Goal: Information Seeking & Learning: Learn about a topic

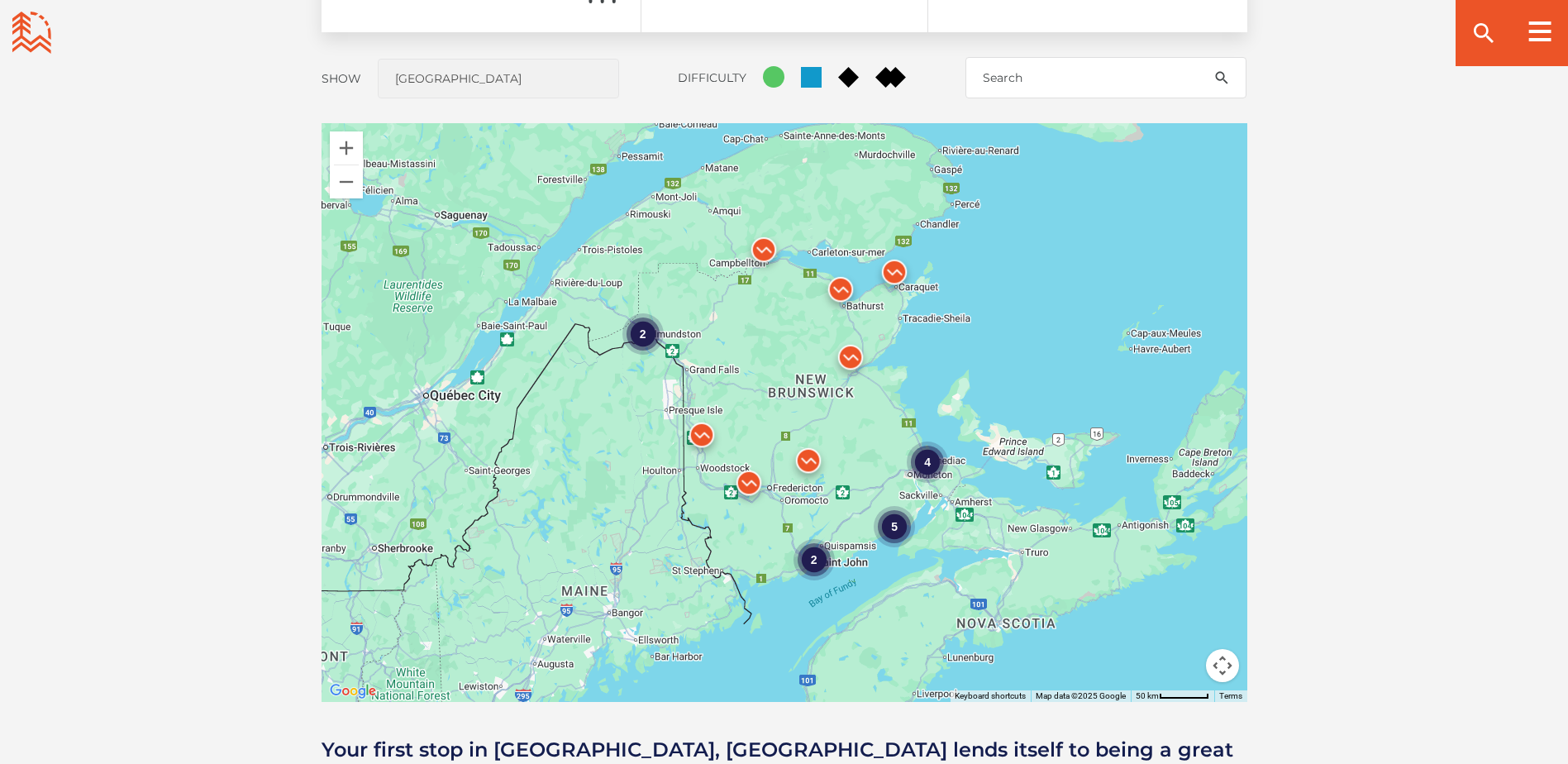
scroll to position [1405, 0]
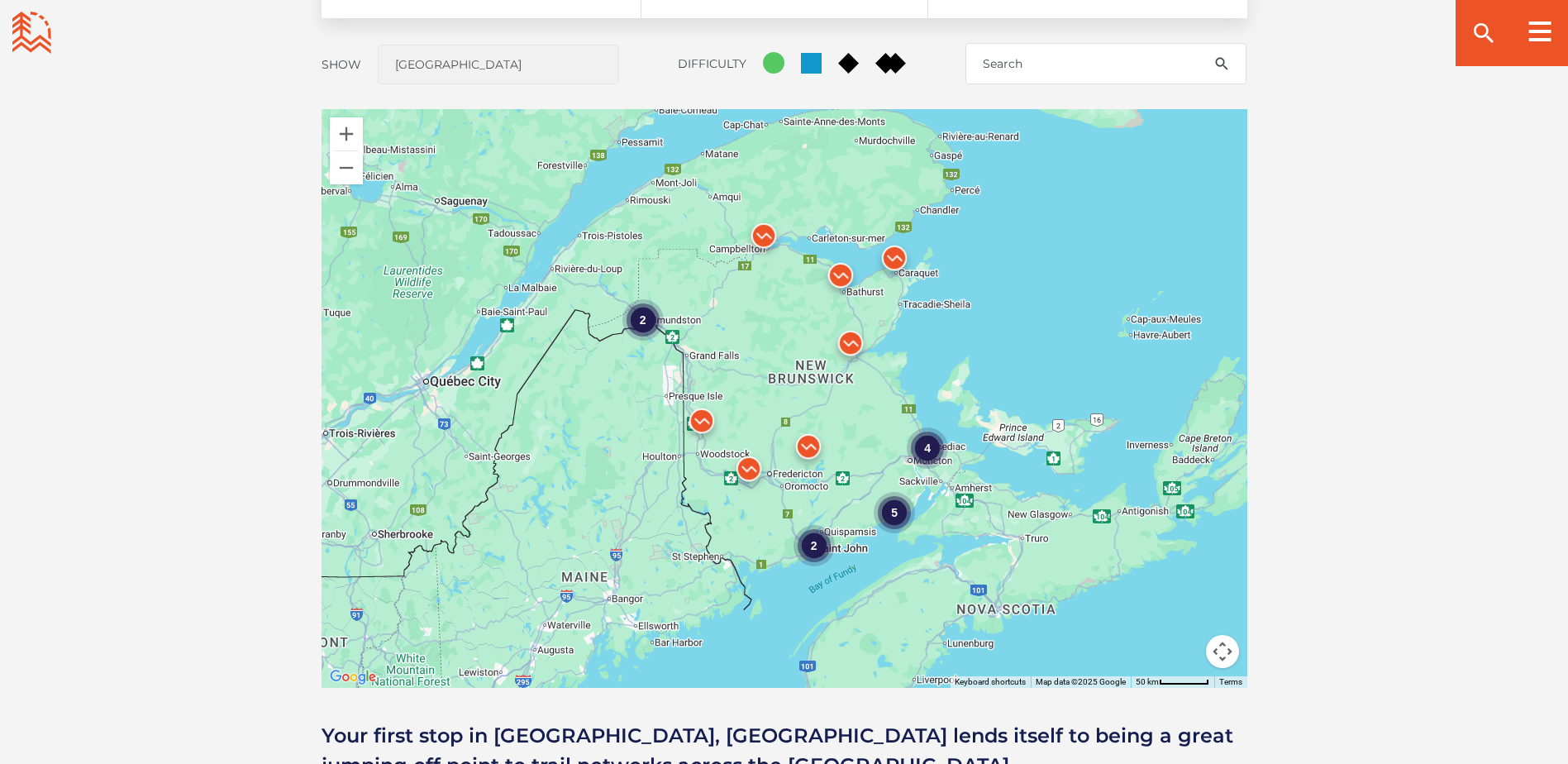
click at [811, 444] on img at bounding box center [808, 450] width 63 height 63
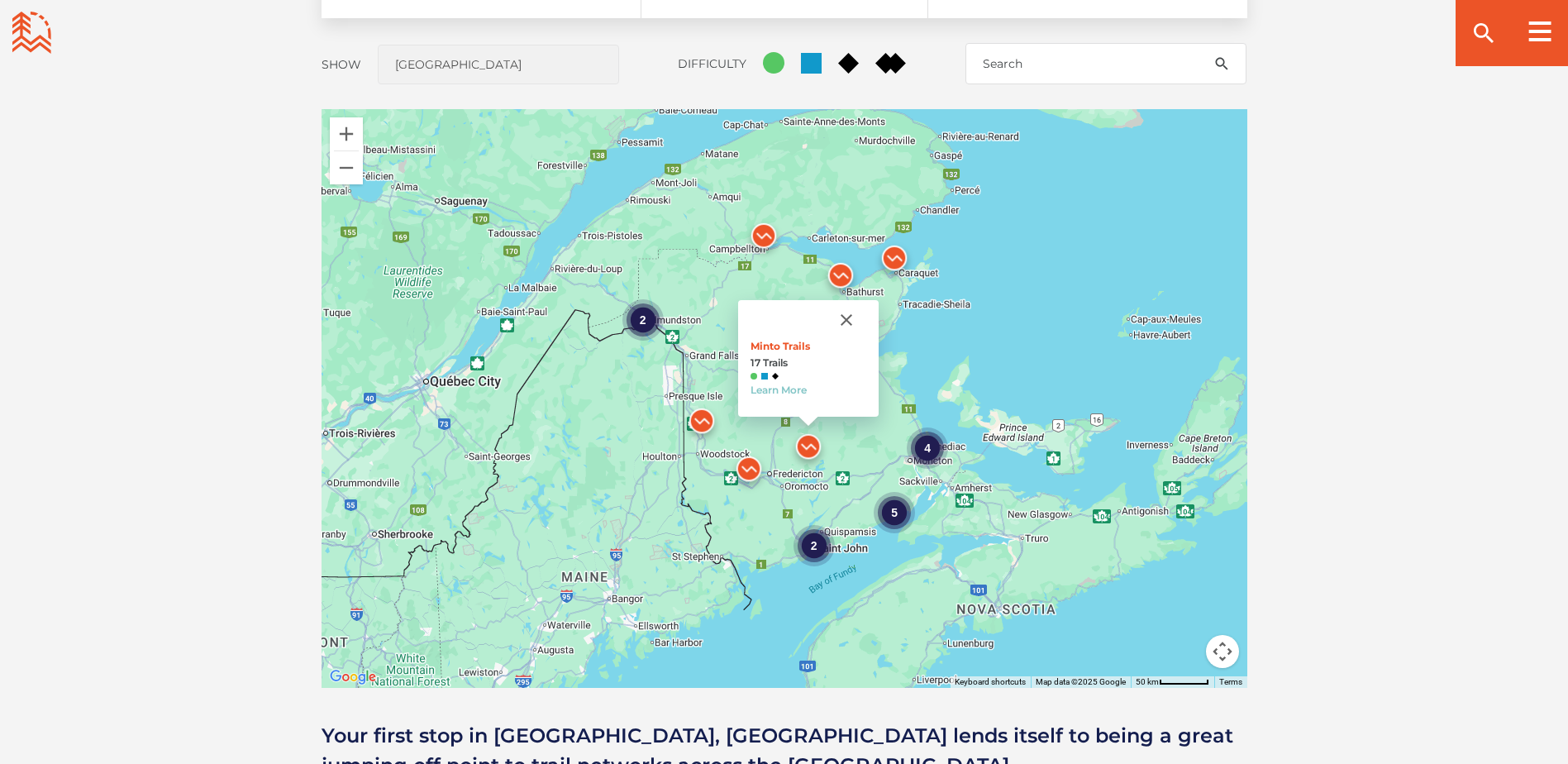
click at [811, 444] on img at bounding box center [808, 450] width 63 height 63
click at [921, 444] on div "4" at bounding box center [926, 447] width 41 height 41
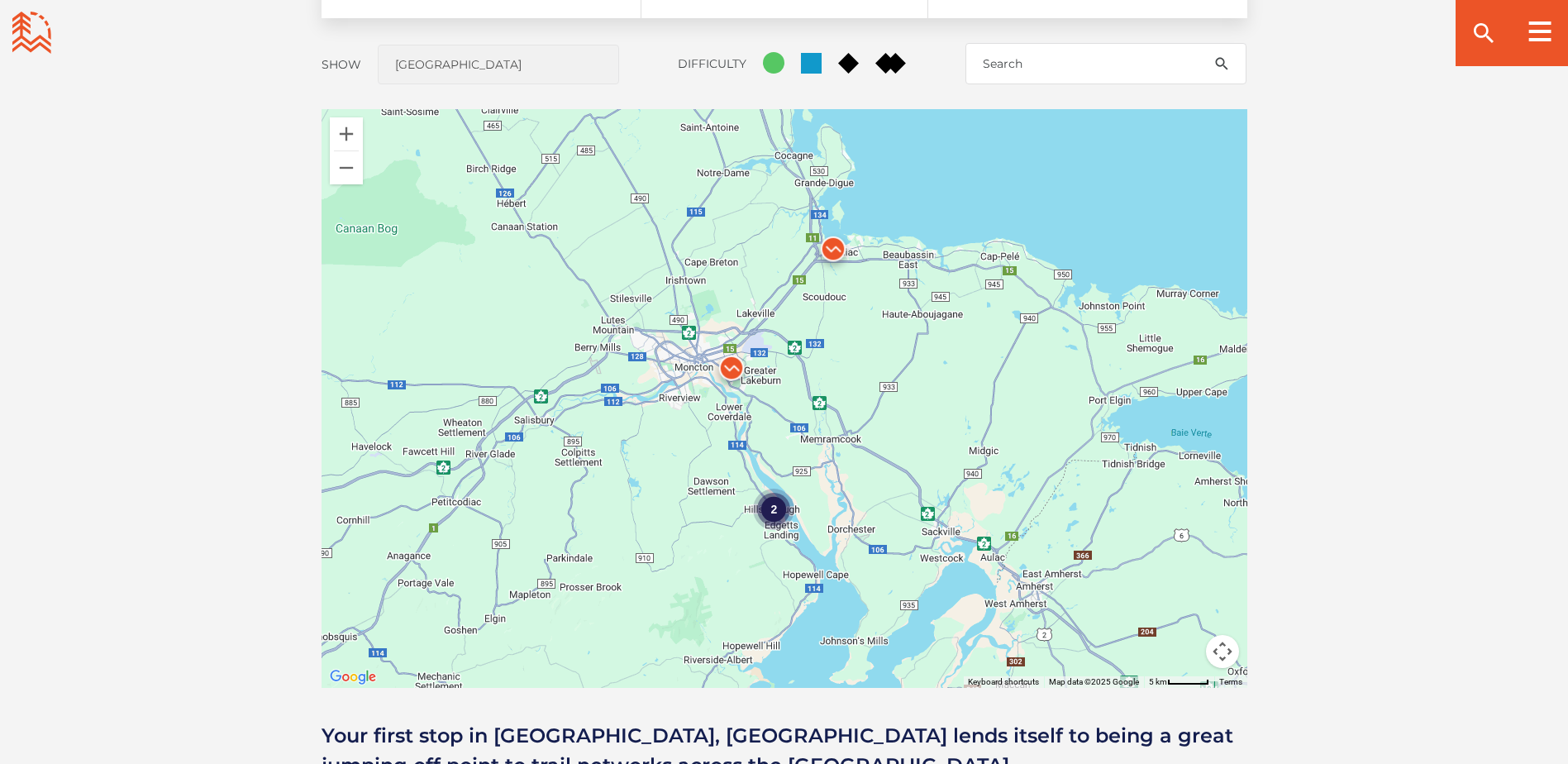
click at [770, 508] on div "2" at bounding box center [773, 508] width 41 height 41
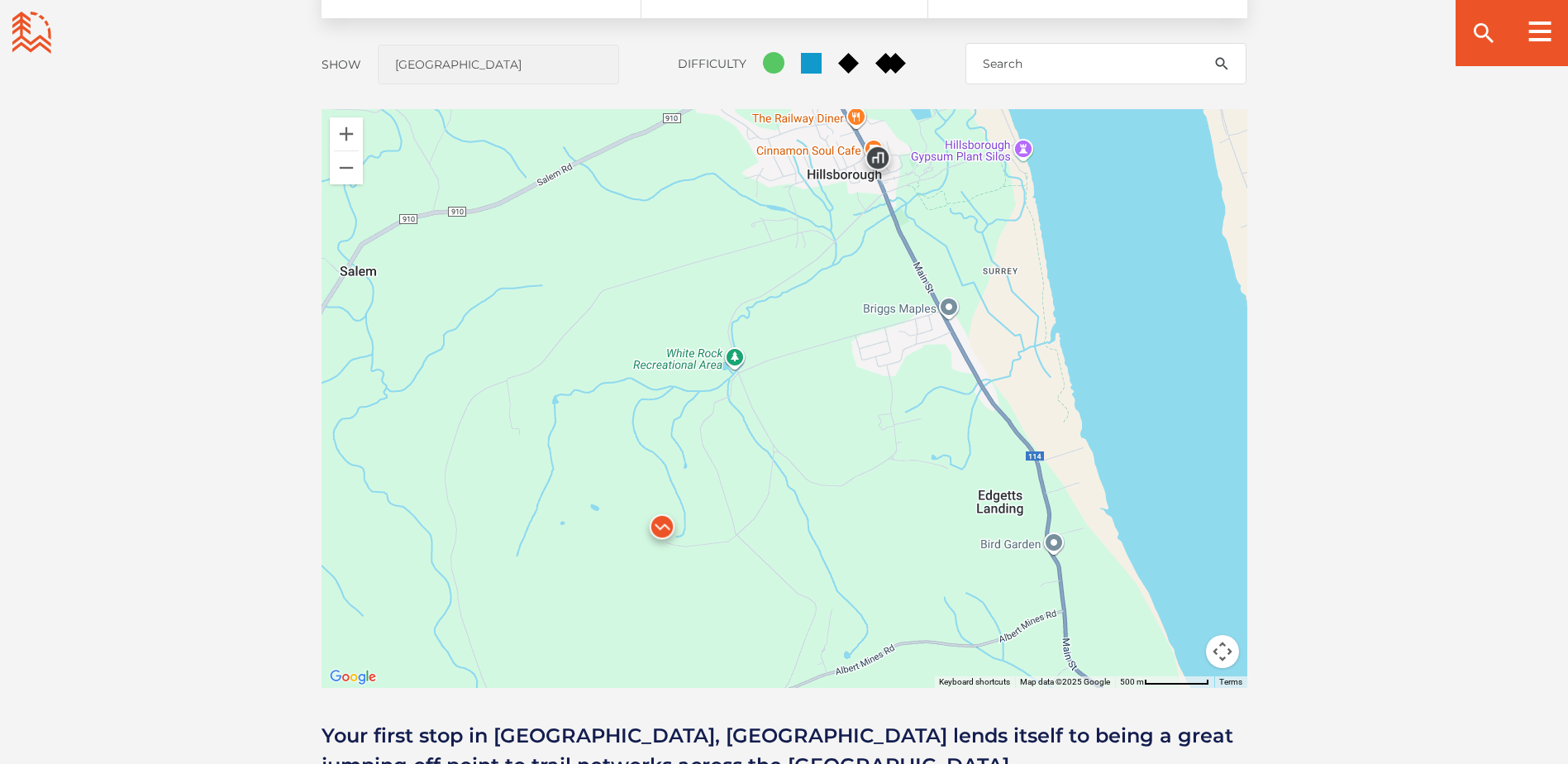
drag, startPoint x: 787, startPoint y: 322, endPoint x: 775, endPoint y: 282, distance: 41.8
click at [775, 282] on div "Minto Trails 17 Trails Learn More" at bounding box center [784, 398] width 926 height 578
click at [656, 525] on img at bounding box center [662, 530] width 63 height 63
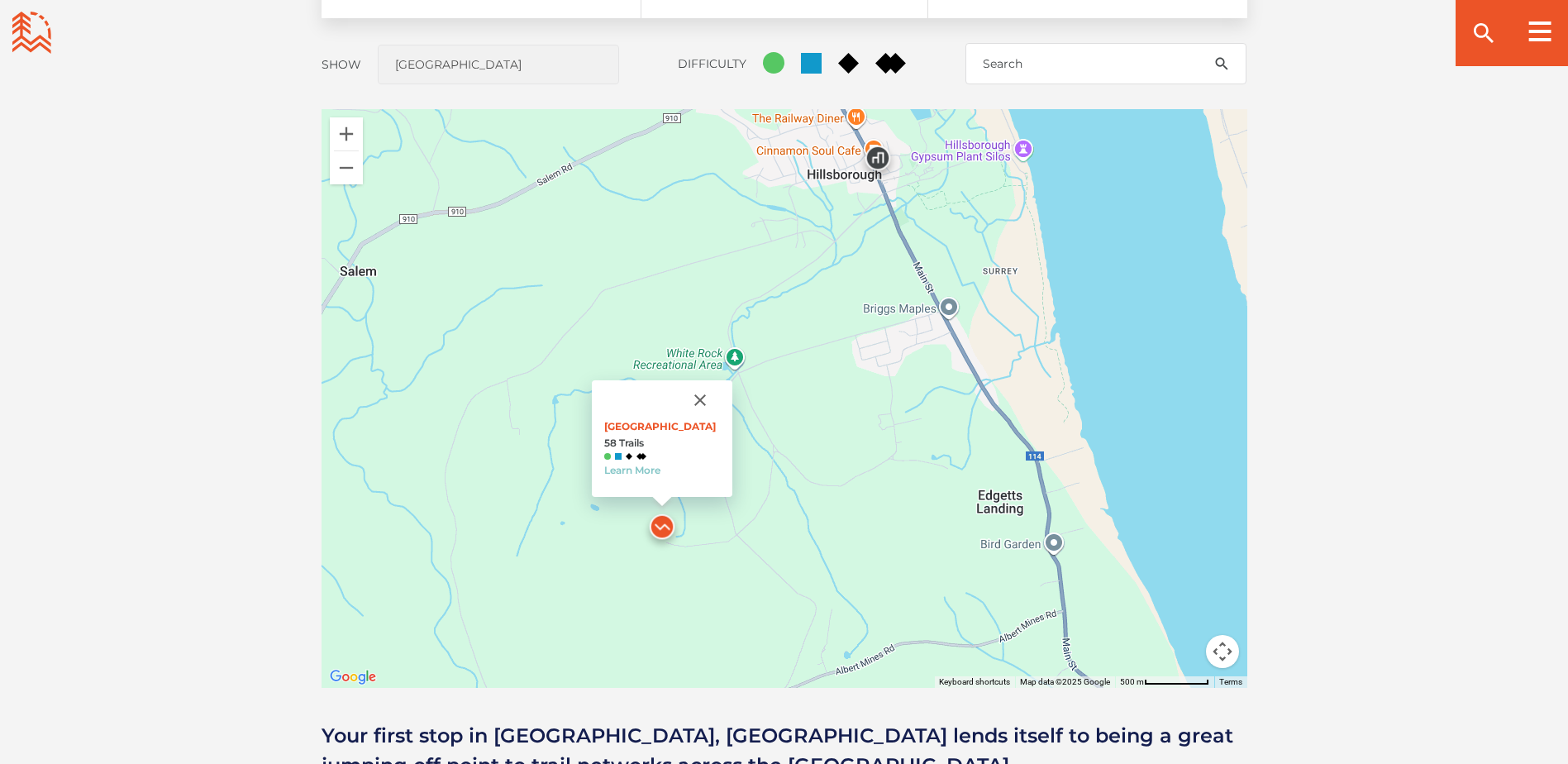
drag, startPoint x: 717, startPoint y: 398, endPoint x: 723, endPoint y: 408, distance: 11.7
click at [717, 398] on button "Close" at bounding box center [700, 400] width 40 height 40
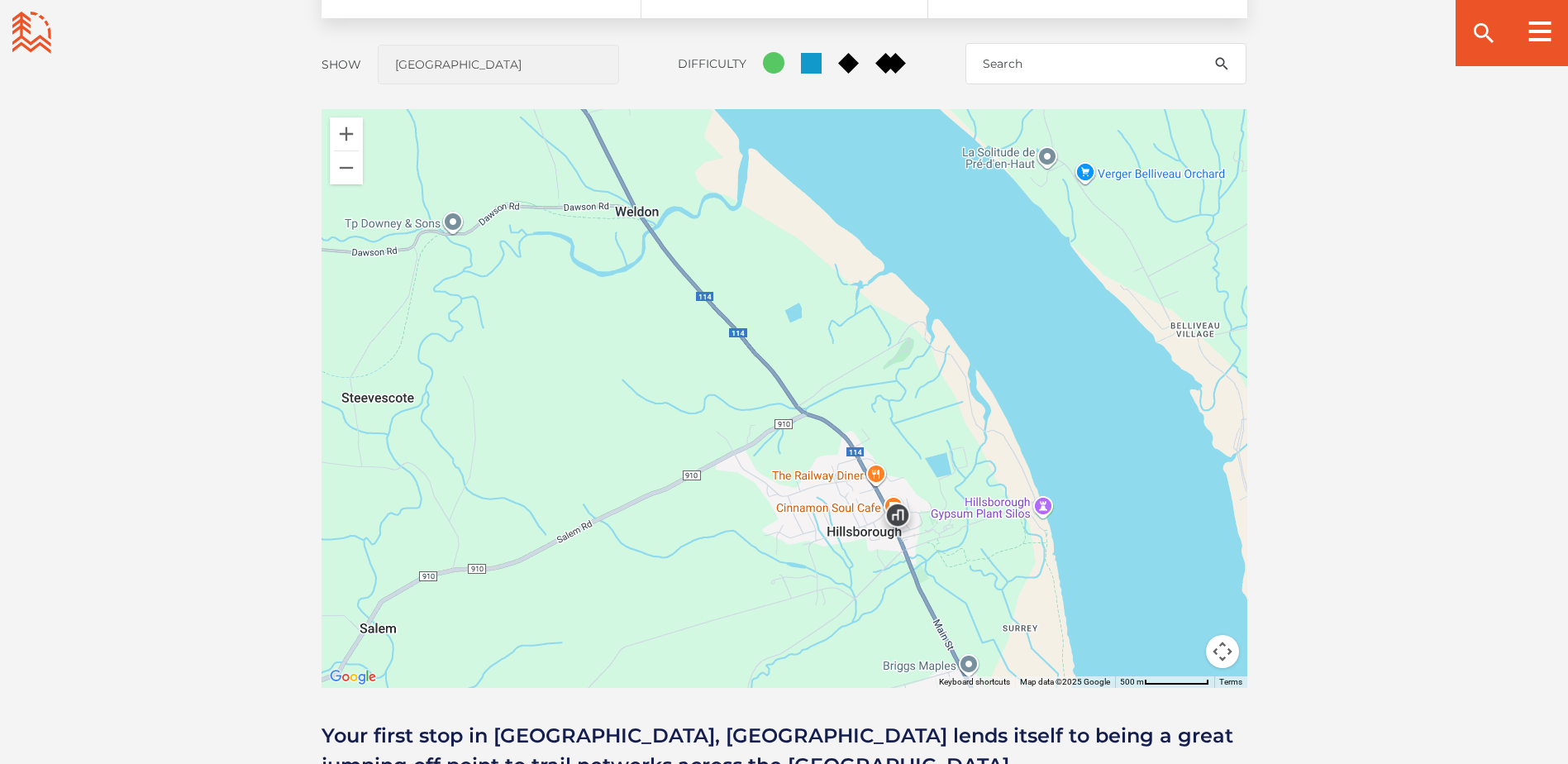
drag, startPoint x: 812, startPoint y: 364, endPoint x: 875, endPoint y: 589, distance: 233.7
click at [833, 711] on div "Open Community Filters Displaying: 15 Trail Network s Reset Filtering & Search …" at bounding box center [784, 358] width 1157 height 845
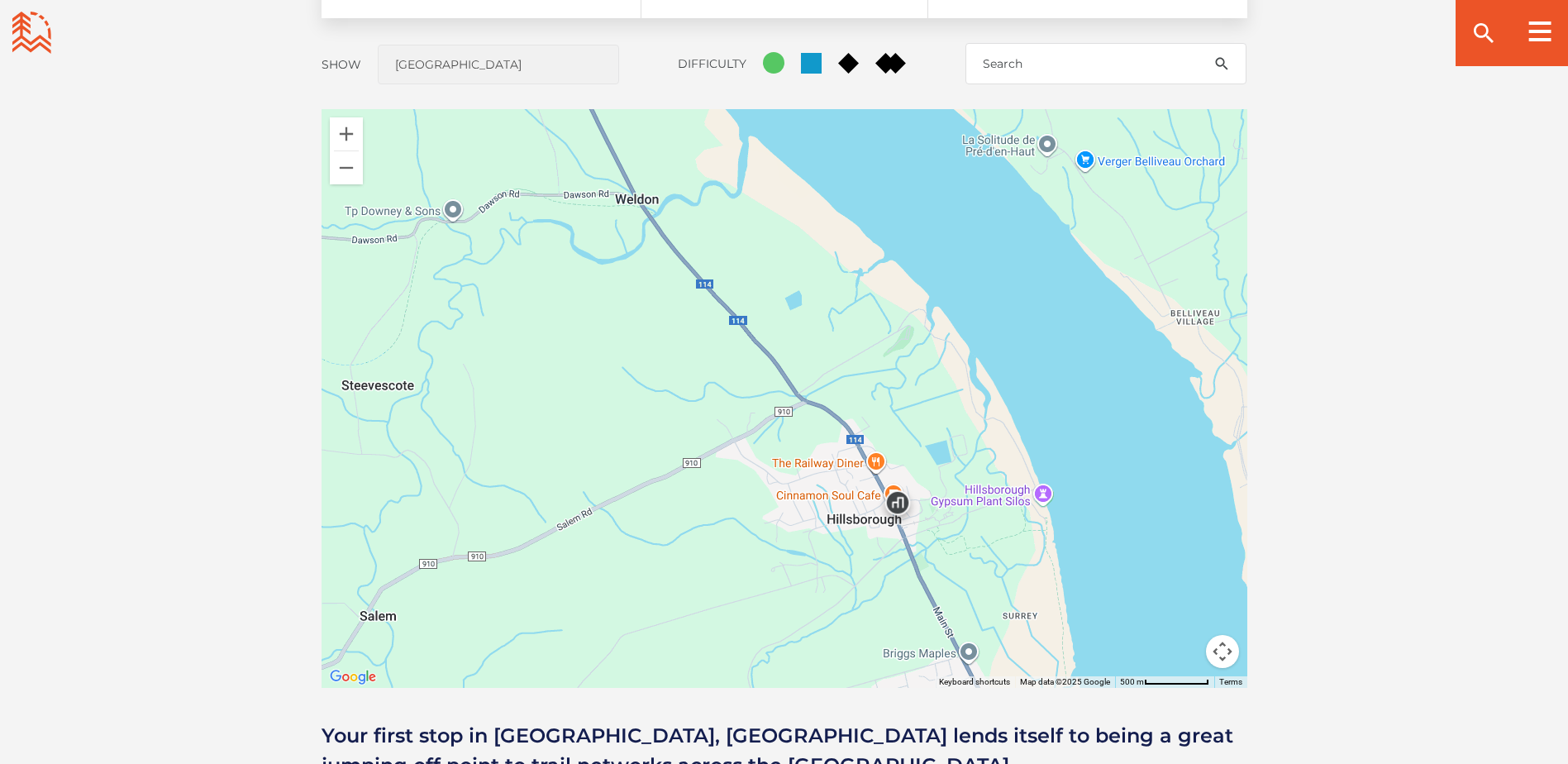
click at [894, 502] on img at bounding box center [897, 507] width 63 height 63
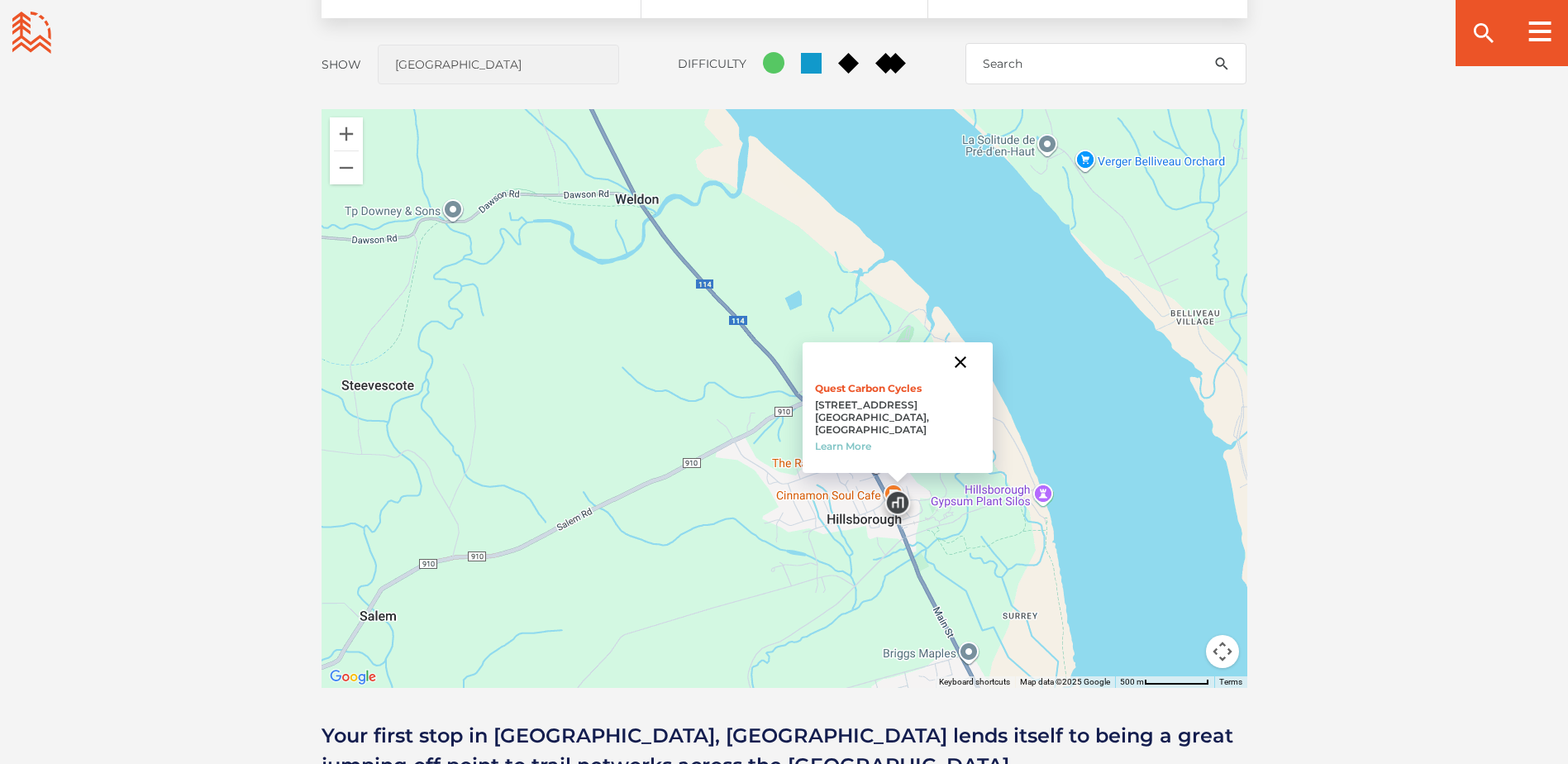
click at [955, 375] on button "Close" at bounding box center [960, 362] width 40 height 40
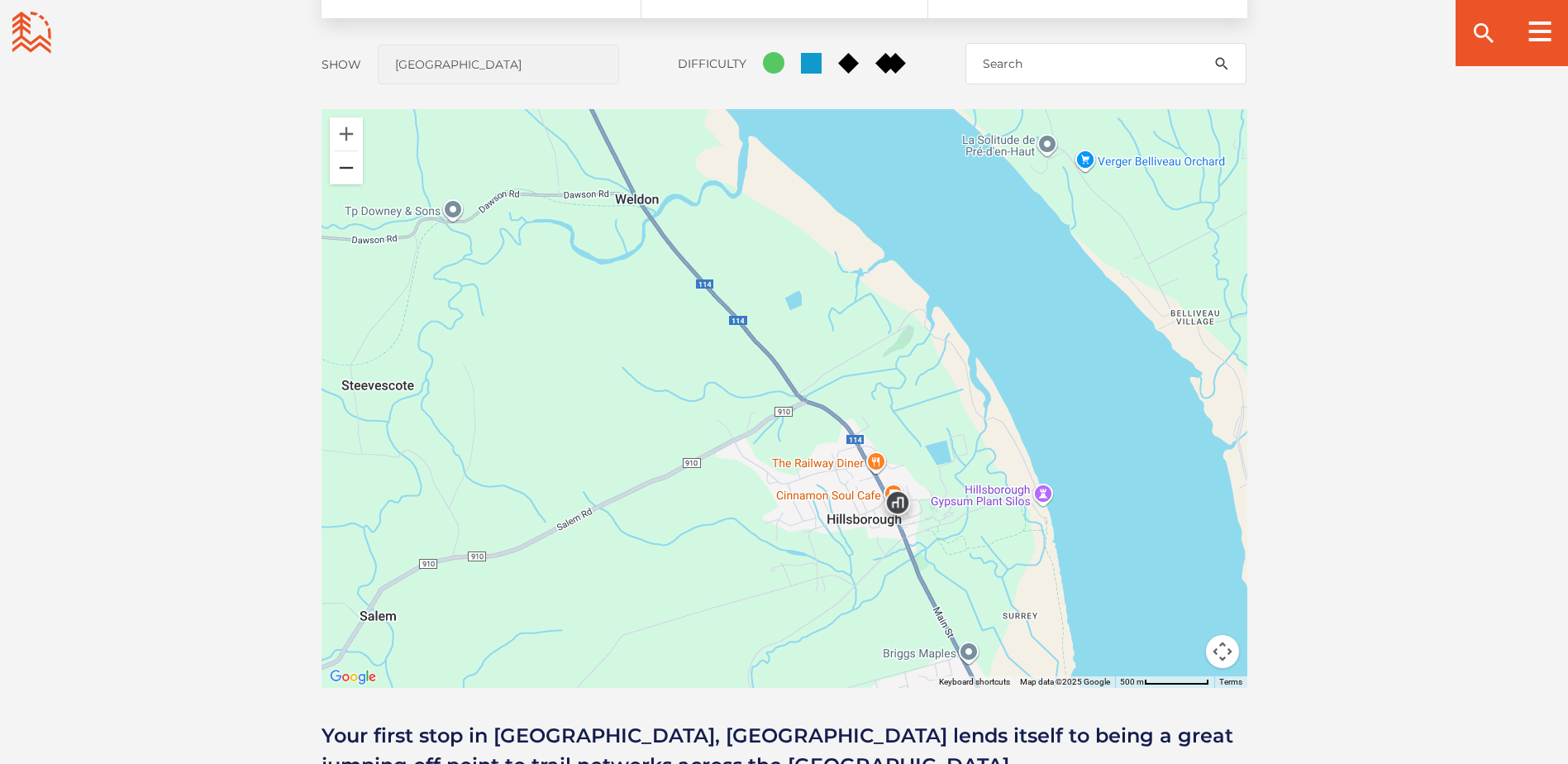
click at [343, 155] on button "Zoom out" at bounding box center [346, 167] width 33 height 33
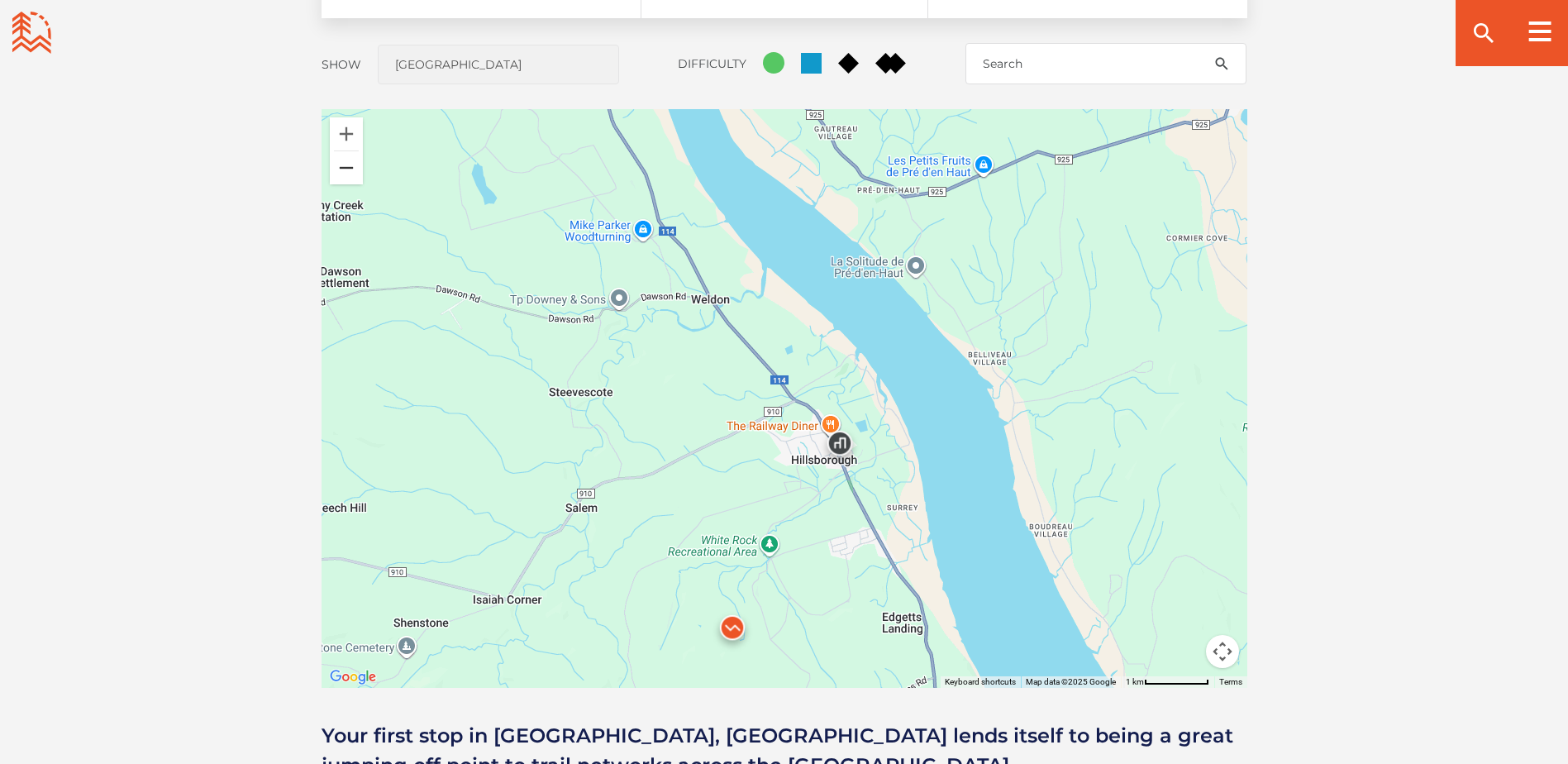
click at [341, 160] on button "Zoom out" at bounding box center [346, 167] width 33 height 33
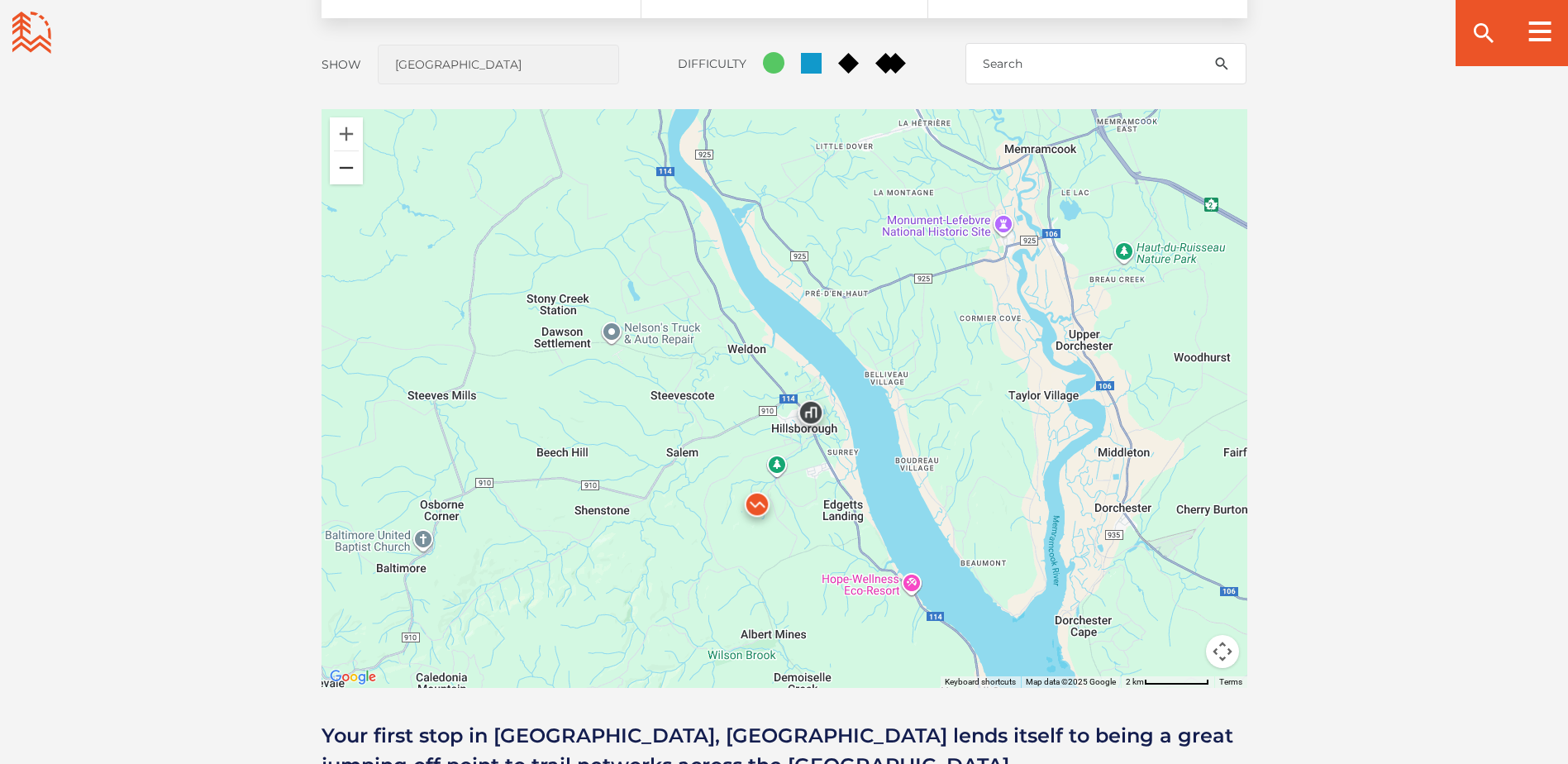
click at [347, 169] on button "Zoom out" at bounding box center [346, 167] width 33 height 33
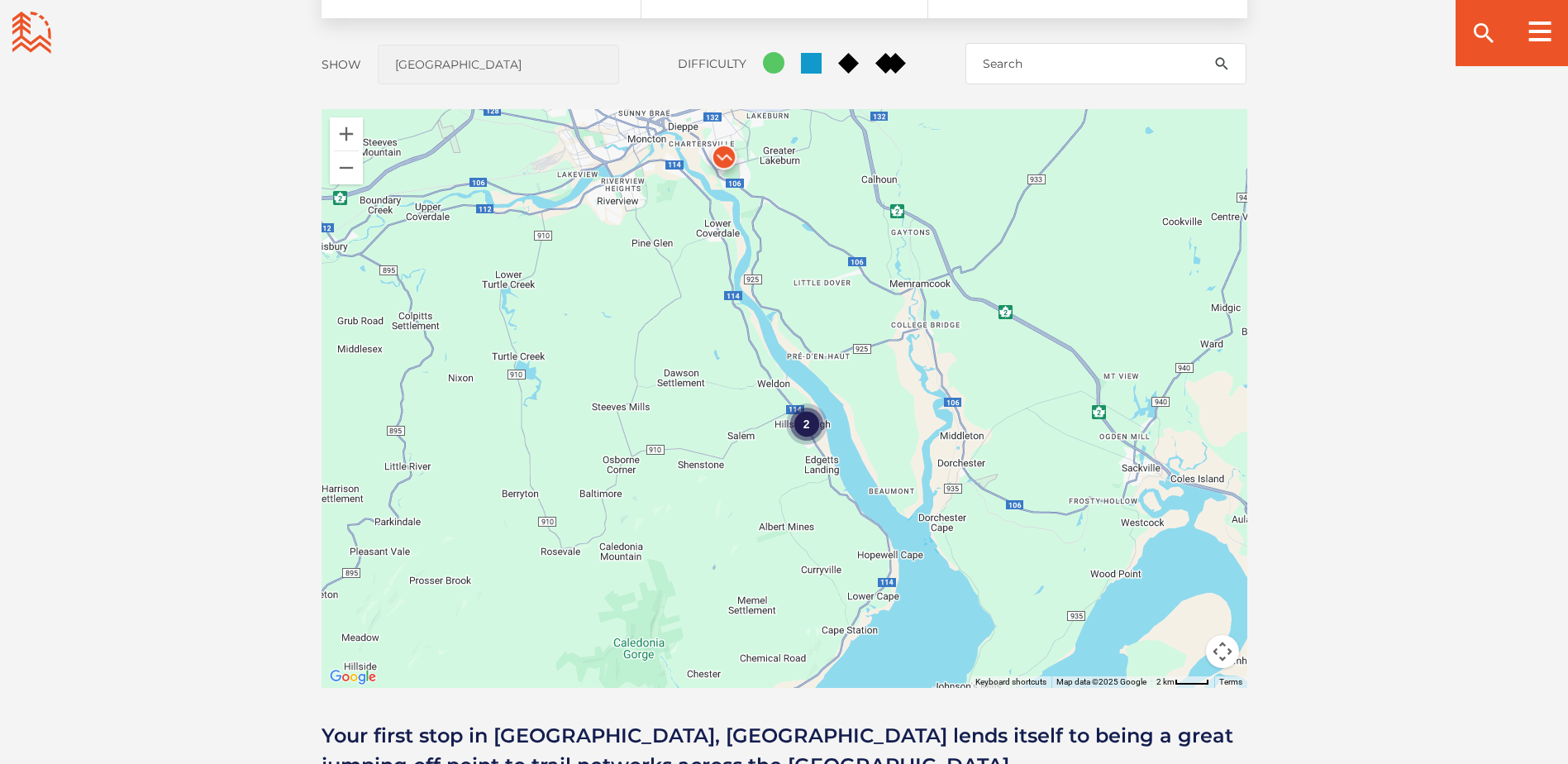
drag, startPoint x: 634, startPoint y: 322, endPoint x: 713, endPoint y: 486, distance: 182.0
click at [713, 486] on div "2" at bounding box center [784, 398] width 926 height 578
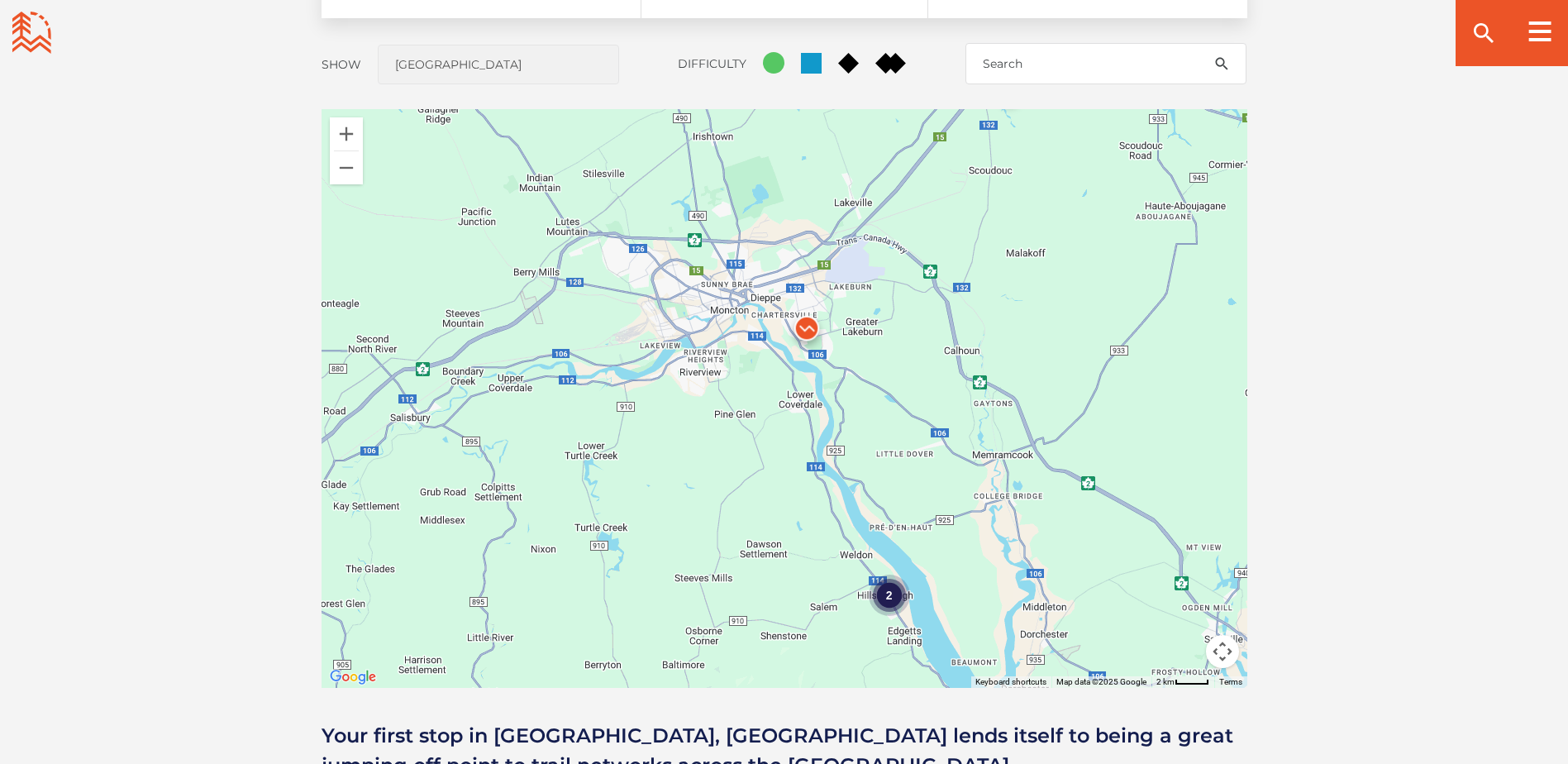
click at [798, 331] on img at bounding box center [807, 332] width 63 height 63
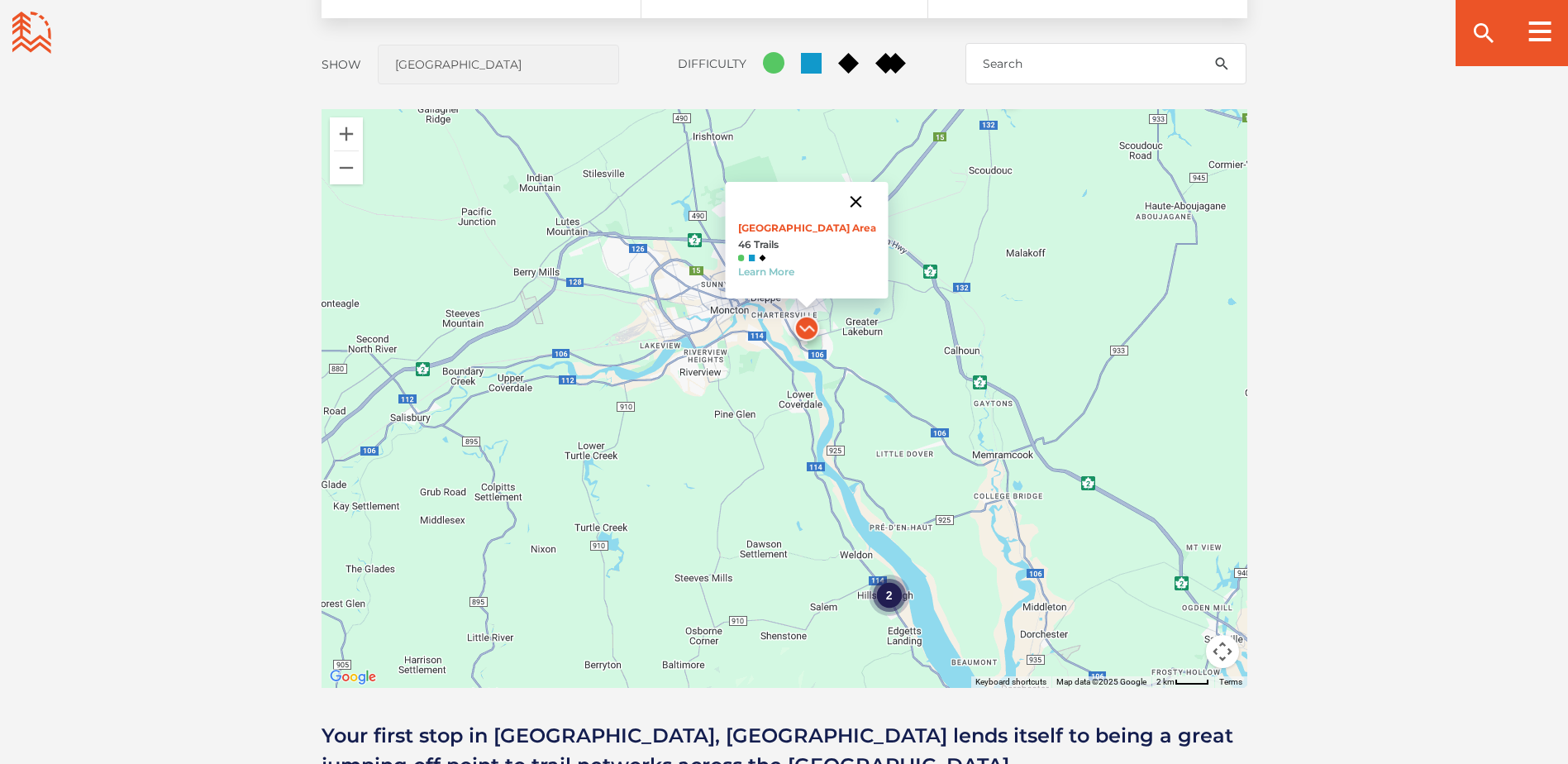
click at [840, 199] on button "Close" at bounding box center [855, 202] width 40 height 40
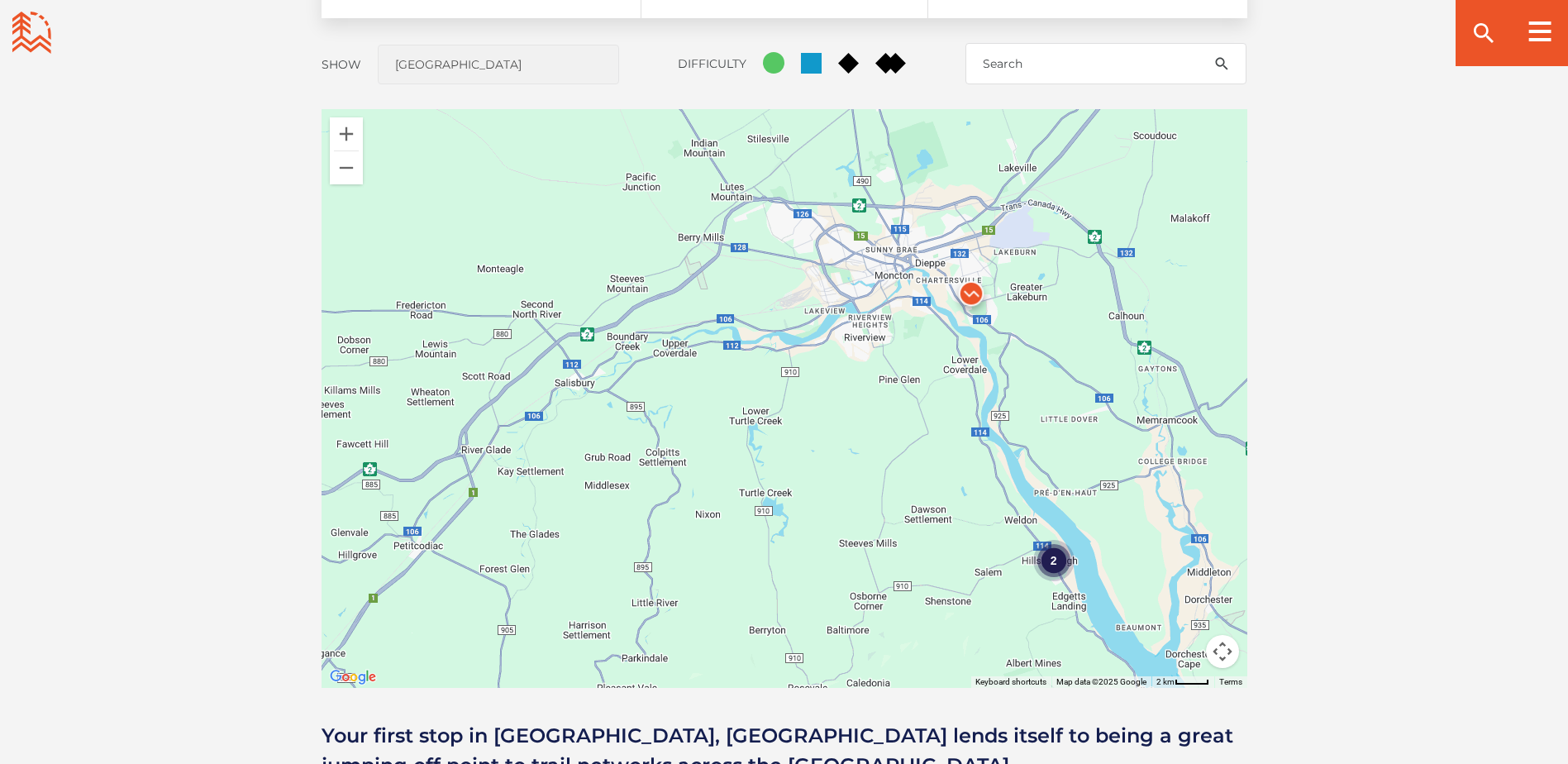
drag, startPoint x: 744, startPoint y: 557, endPoint x: 889, endPoint y: 568, distance: 145.4
click at [889, 567] on div "2" at bounding box center [784, 398] width 926 height 578
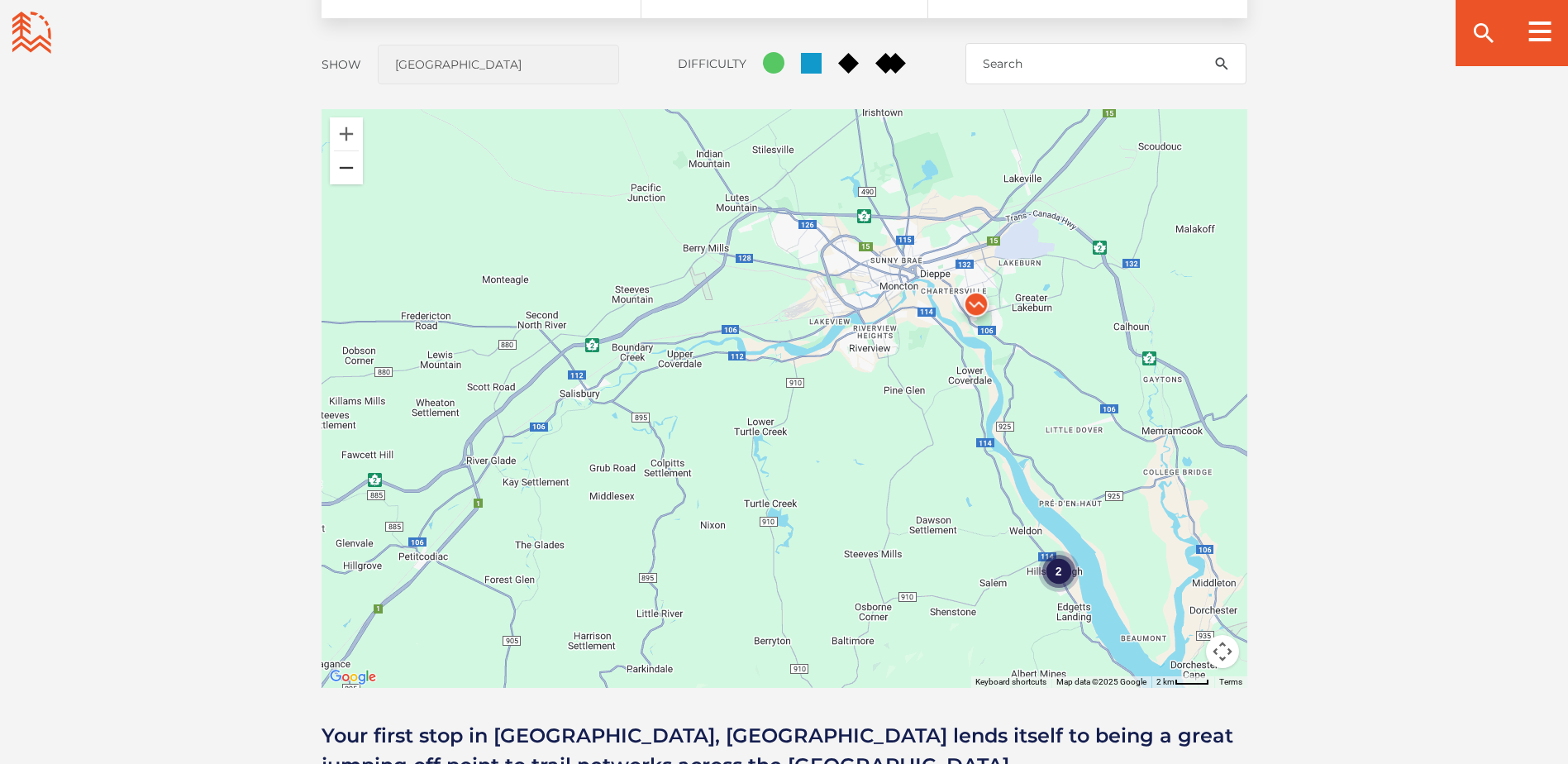
click at [336, 165] on button "Zoom out" at bounding box center [346, 167] width 33 height 33
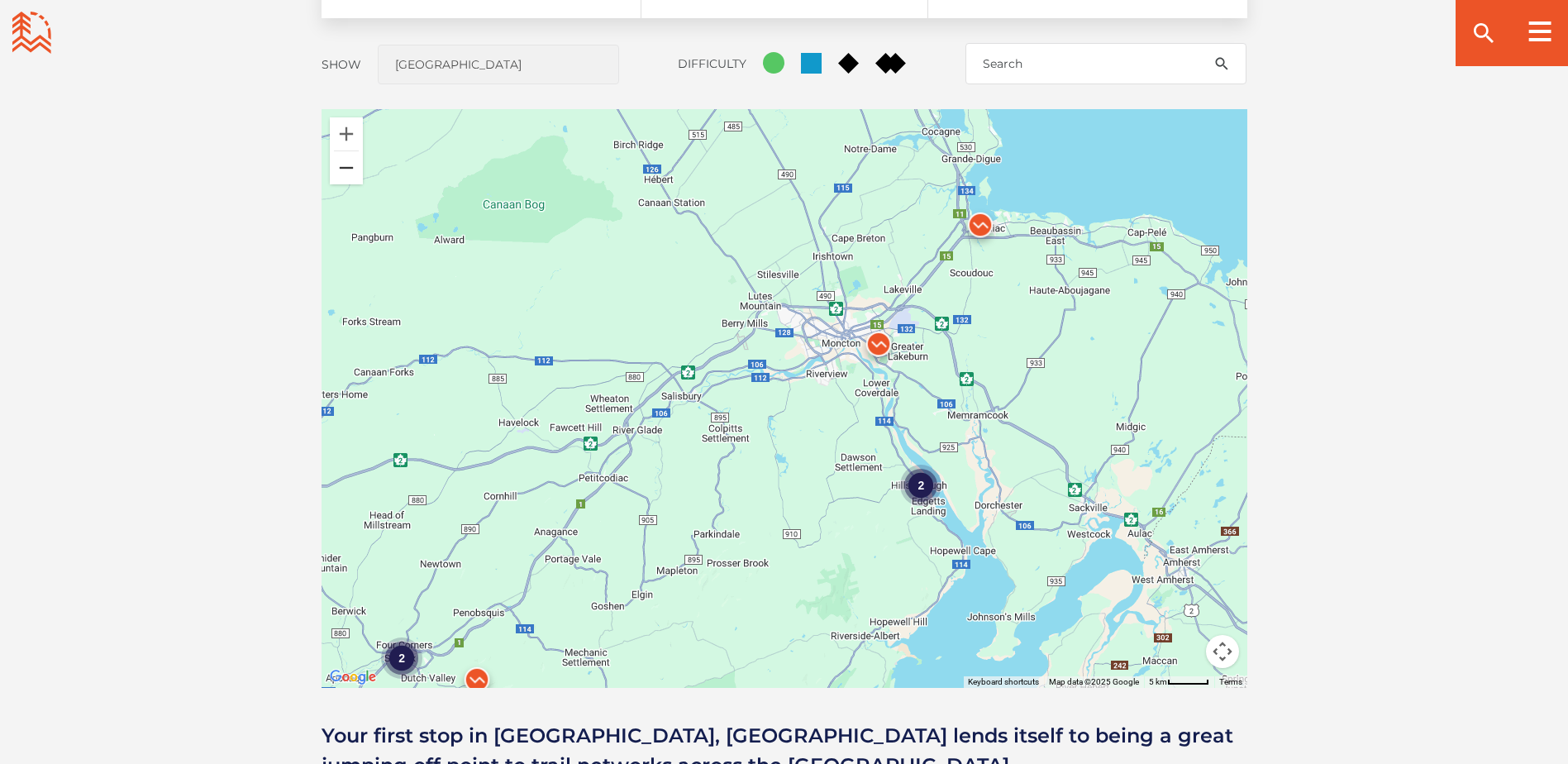
click at [336, 165] on button "Zoom out" at bounding box center [346, 167] width 33 height 33
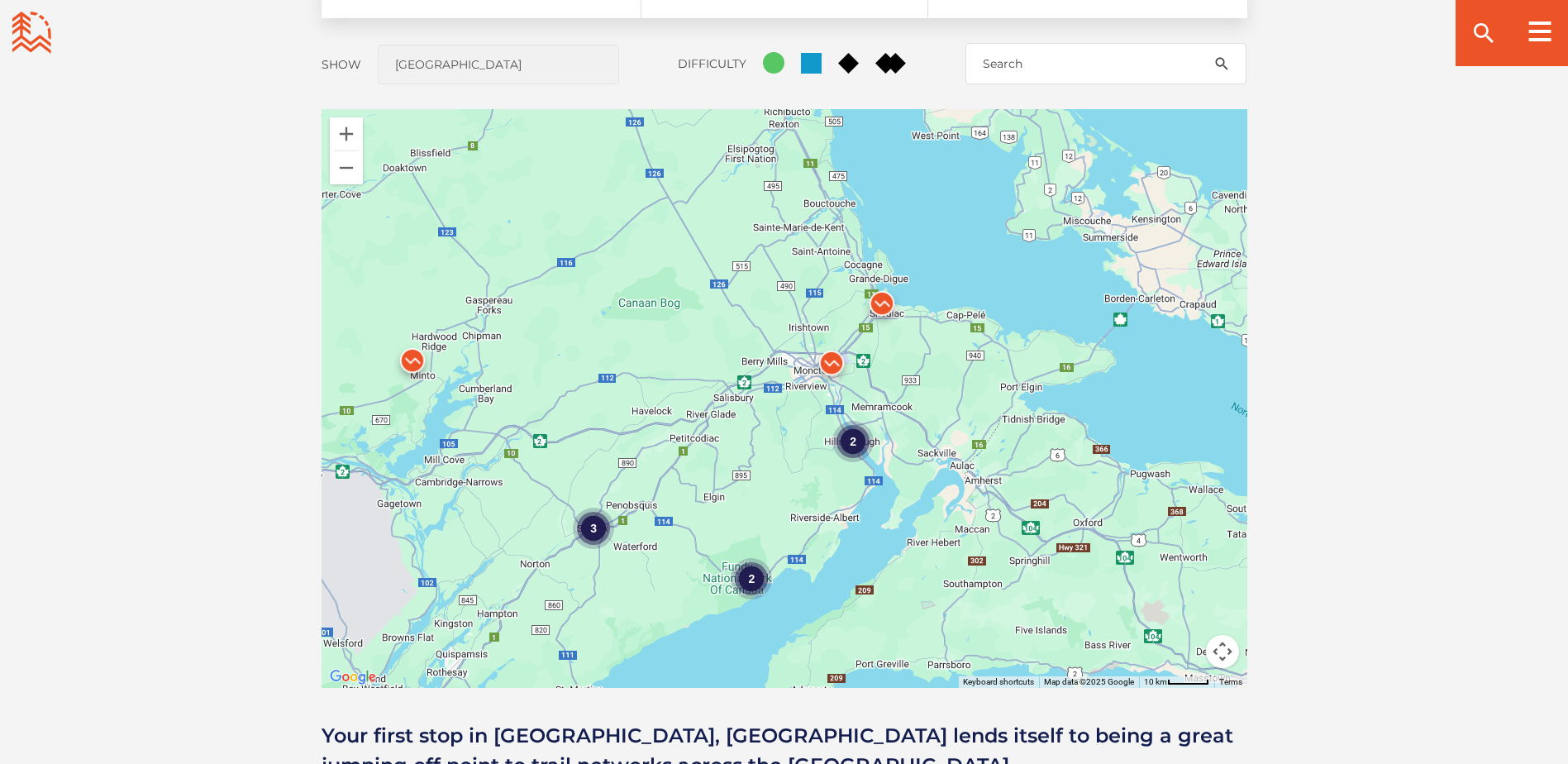
click at [414, 357] on img at bounding box center [412, 364] width 63 height 63
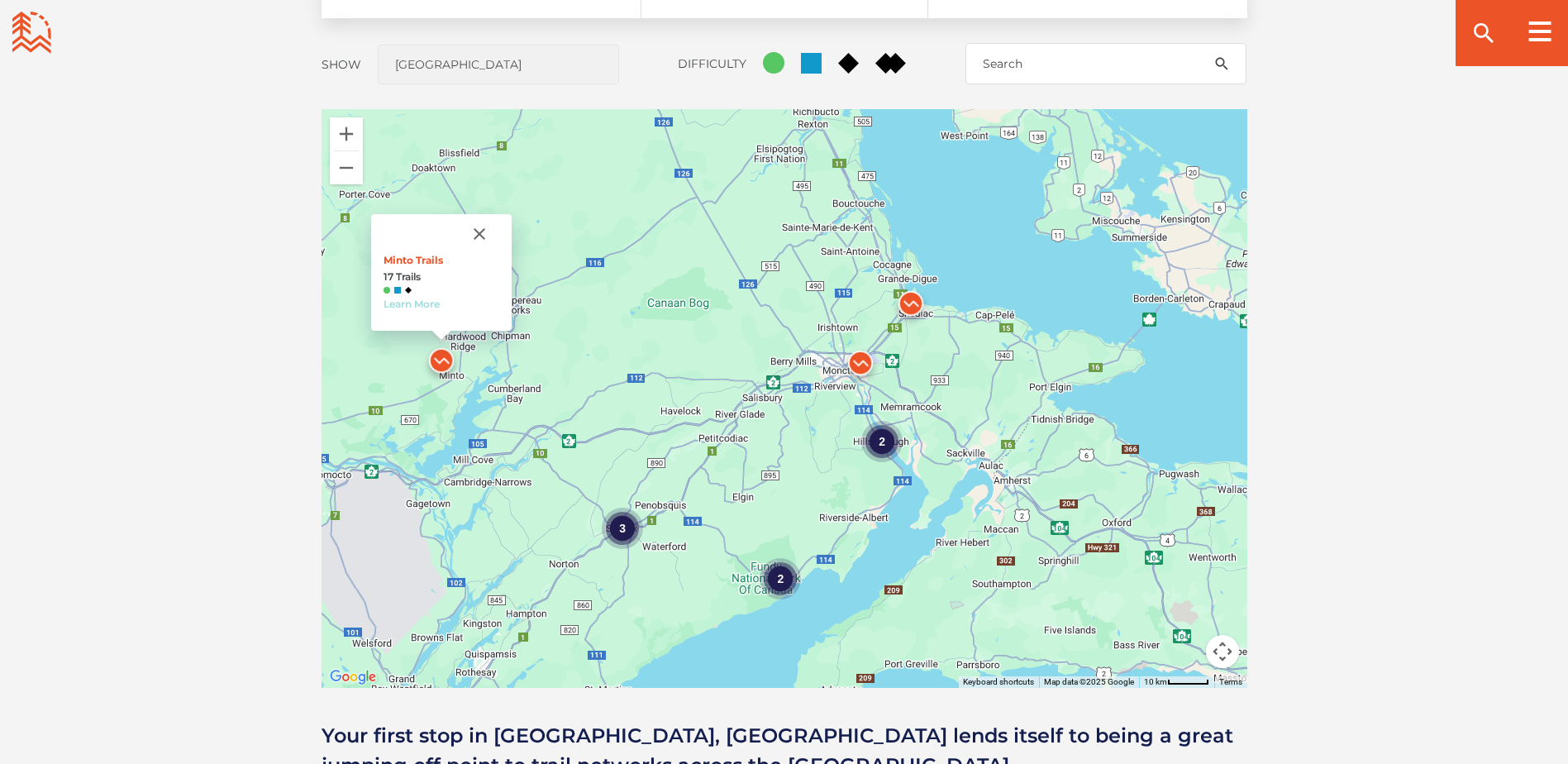
click at [413, 299] on link "Learn More" at bounding box center [411, 304] width 56 height 13
click at [888, 449] on div "2" at bounding box center [881, 441] width 41 height 41
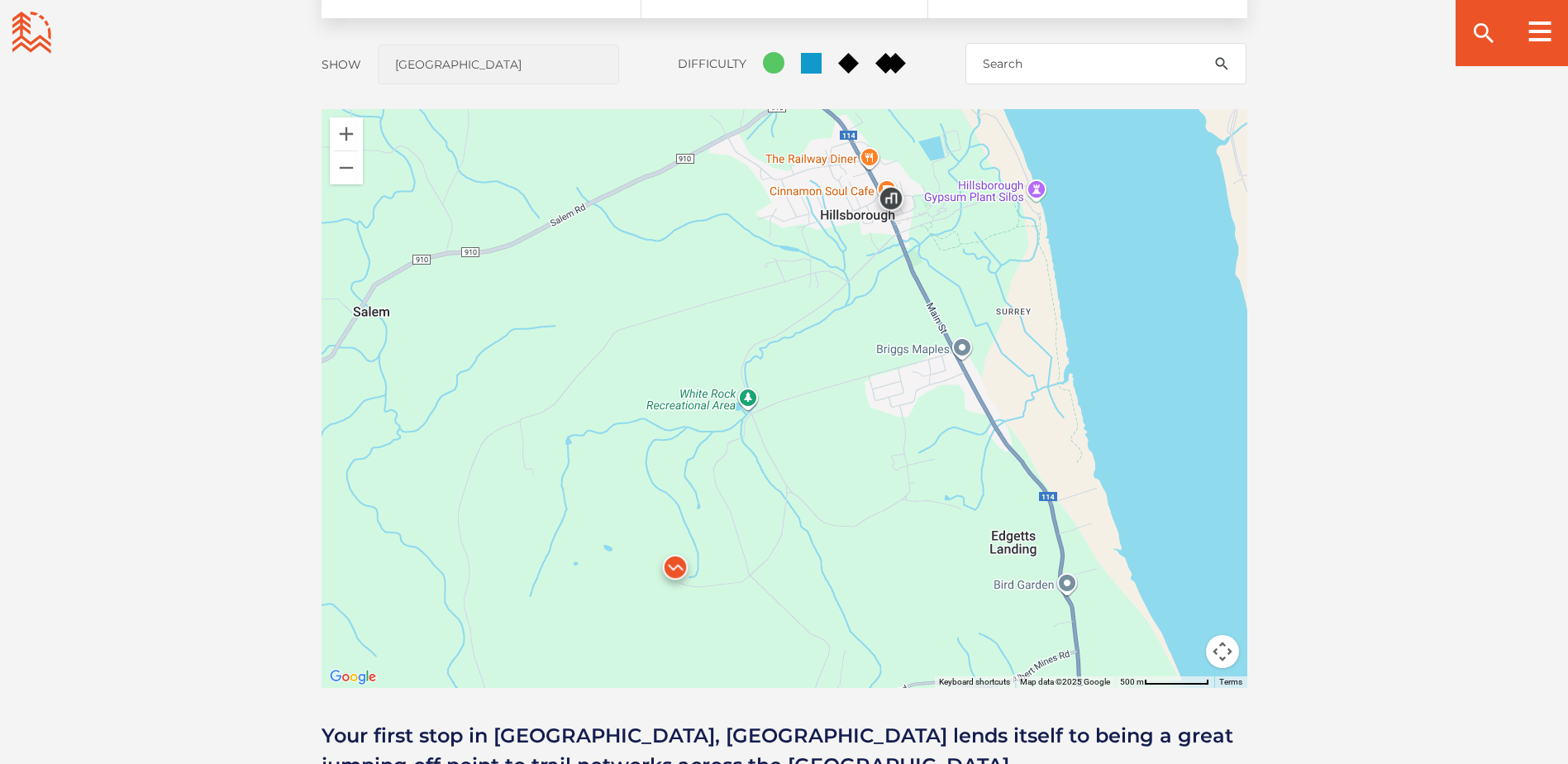
click at [679, 563] on img at bounding box center [675, 571] width 63 height 63
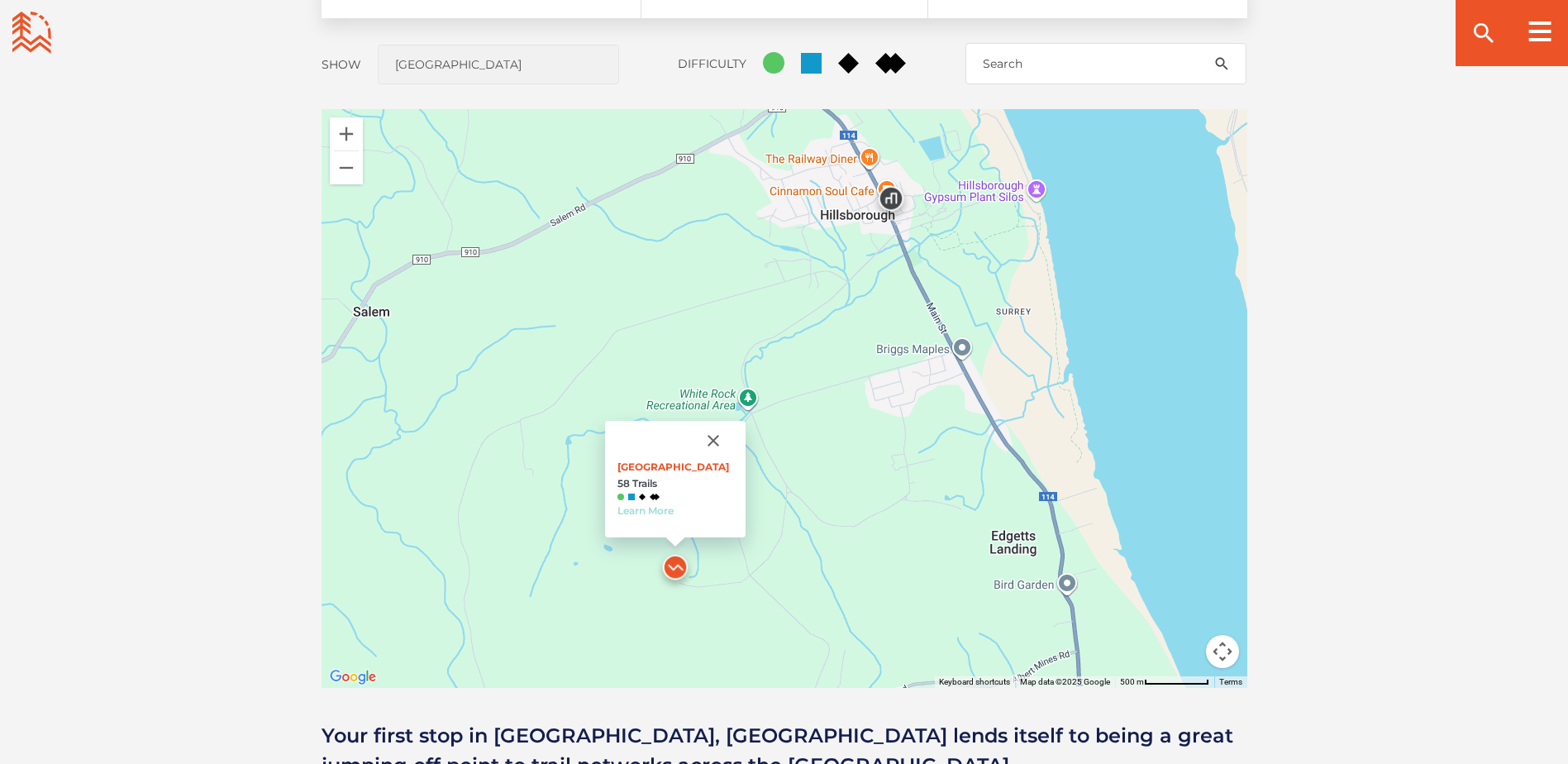
click at [642, 508] on link "Learn More" at bounding box center [645, 510] width 56 height 13
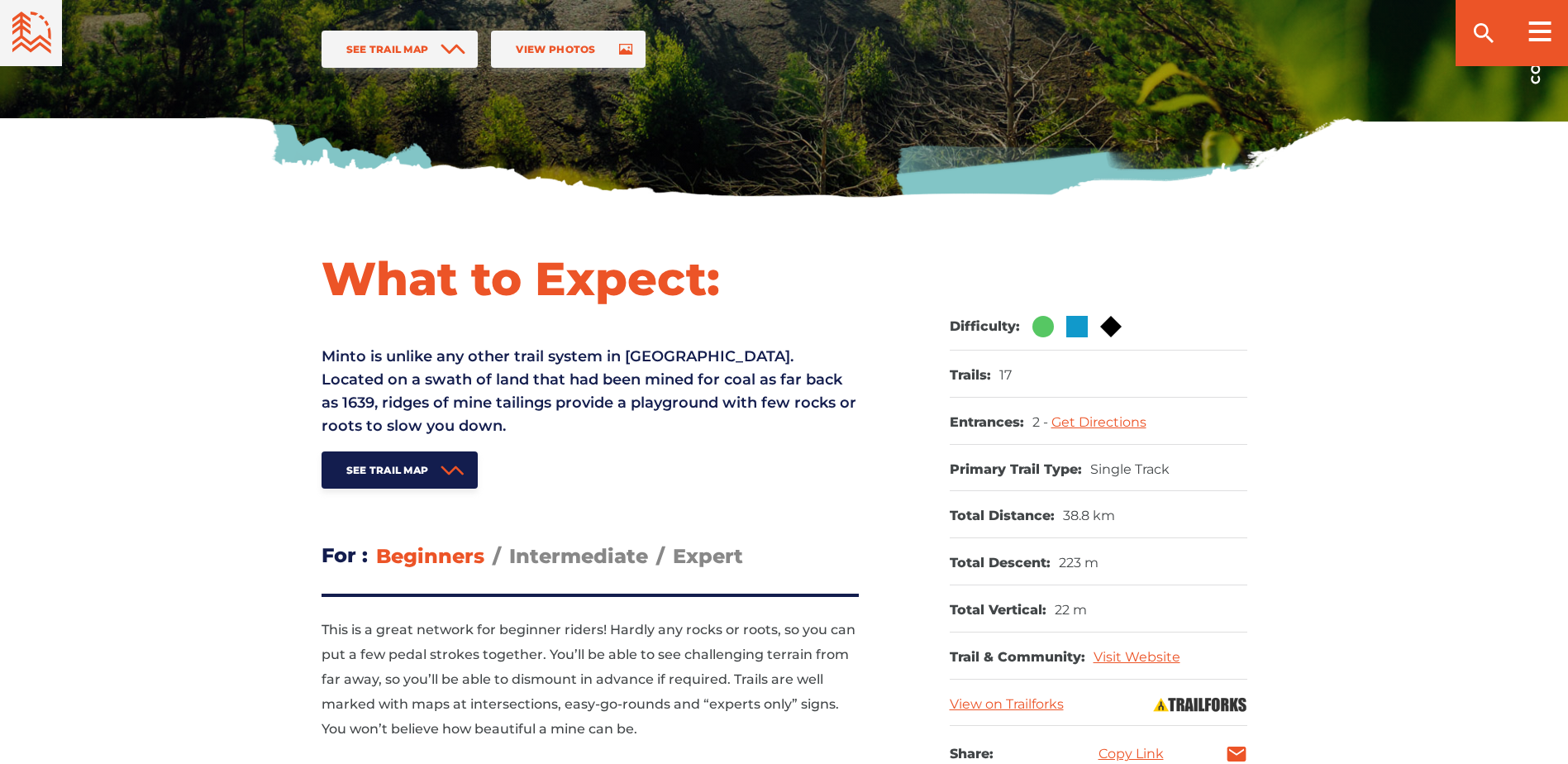
scroll to position [496, 0]
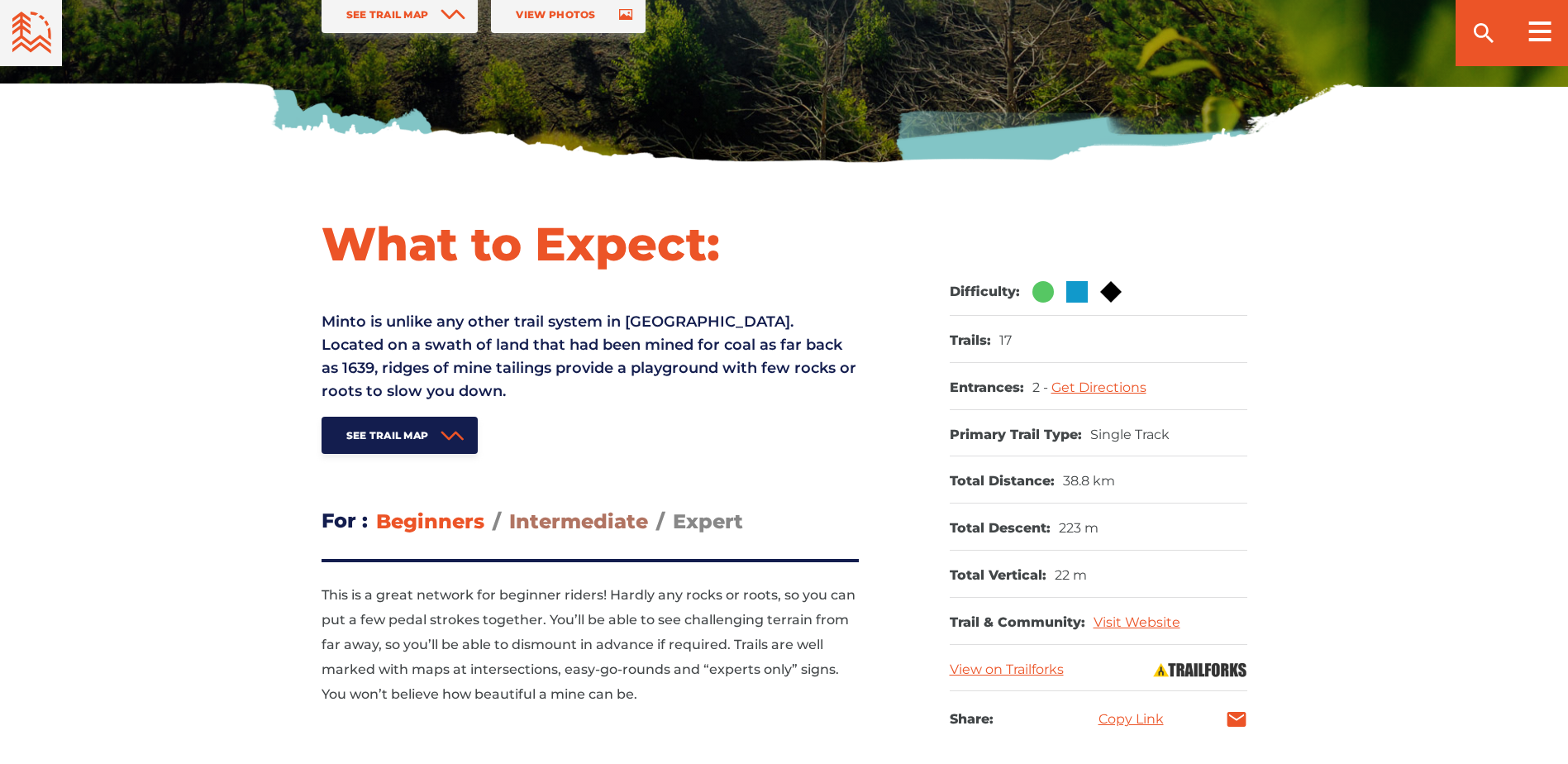
click at [553, 516] on span "Intermediate" at bounding box center [578, 521] width 139 height 24
click at [509, 508] on input "Intermediate" at bounding box center [509, 508] width 0 height 0
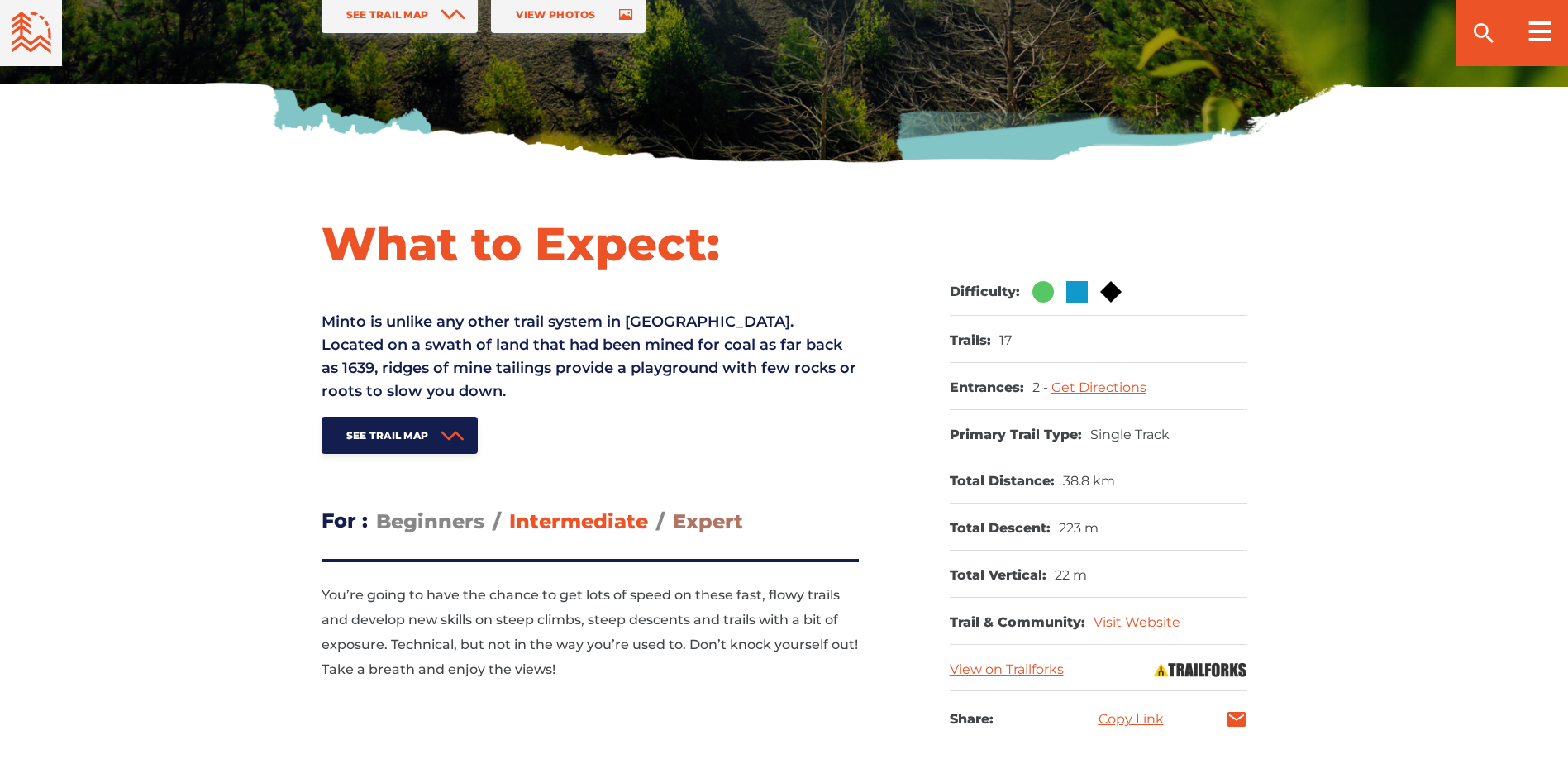
click at [694, 531] on span "Expert" at bounding box center [707, 521] width 70 height 24
click at [673, 508] on input "Expert" at bounding box center [673, 508] width 0 height 0
click at [435, 525] on span "Beginners" at bounding box center [430, 521] width 108 height 24
click at [376, 508] on input "Beginners" at bounding box center [376, 508] width 0 height 0
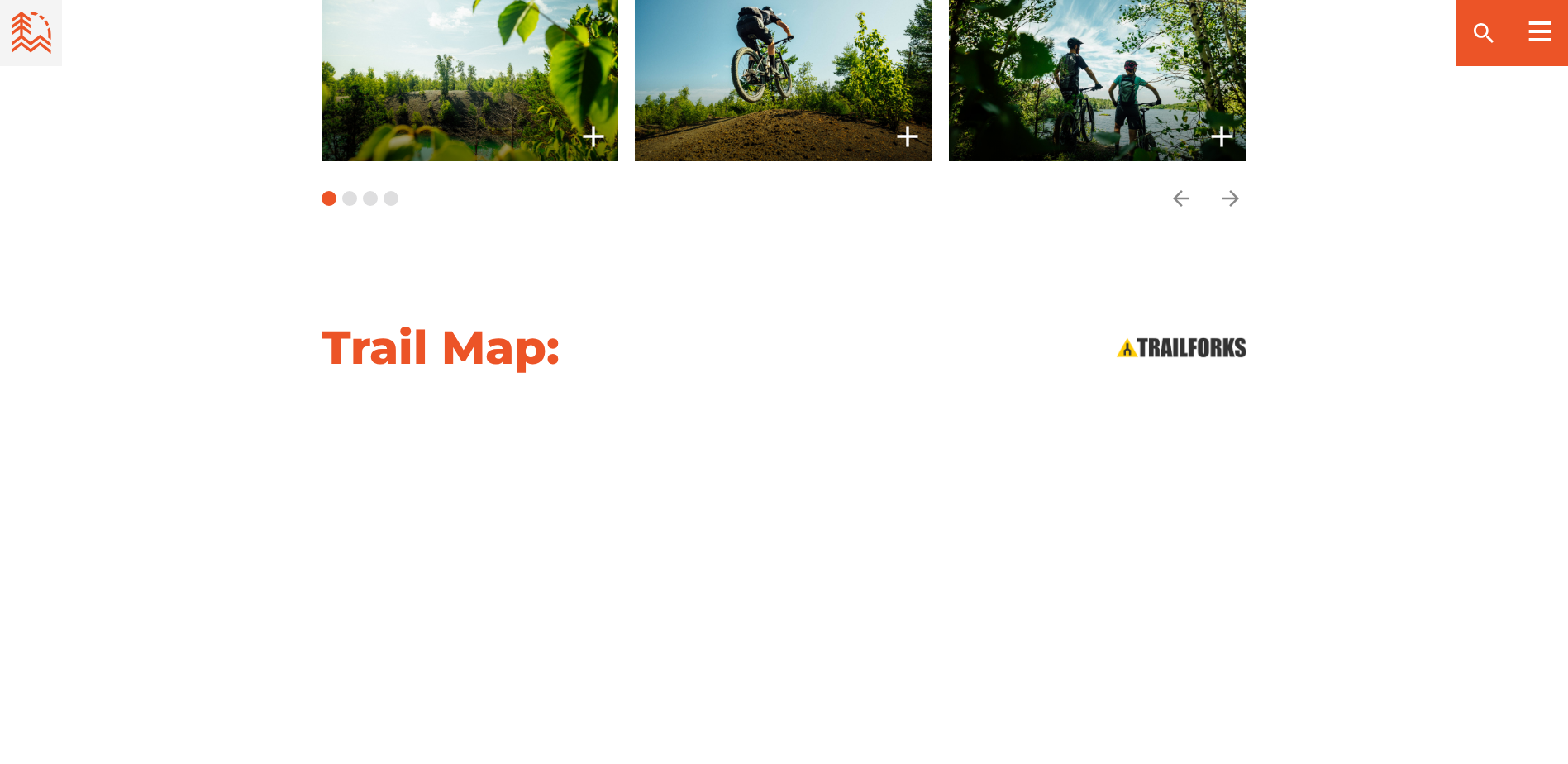
scroll to position [1405, 0]
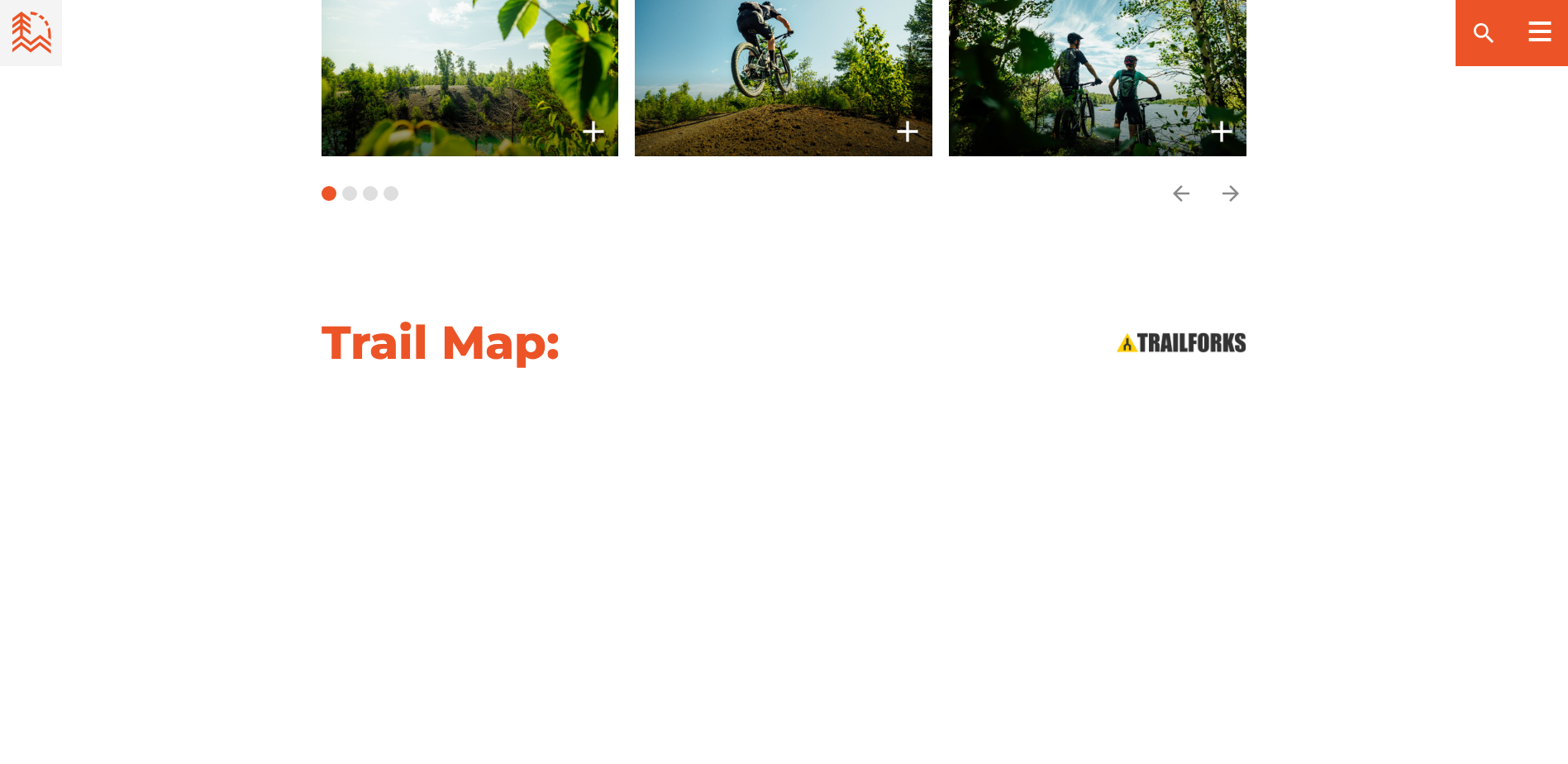
drag, startPoint x: 215, startPoint y: 604, endPoint x: 191, endPoint y: 445, distance: 160.8
click at [191, 445] on div "Trail Map:" at bounding box center [784, 564] width 1568 height 501
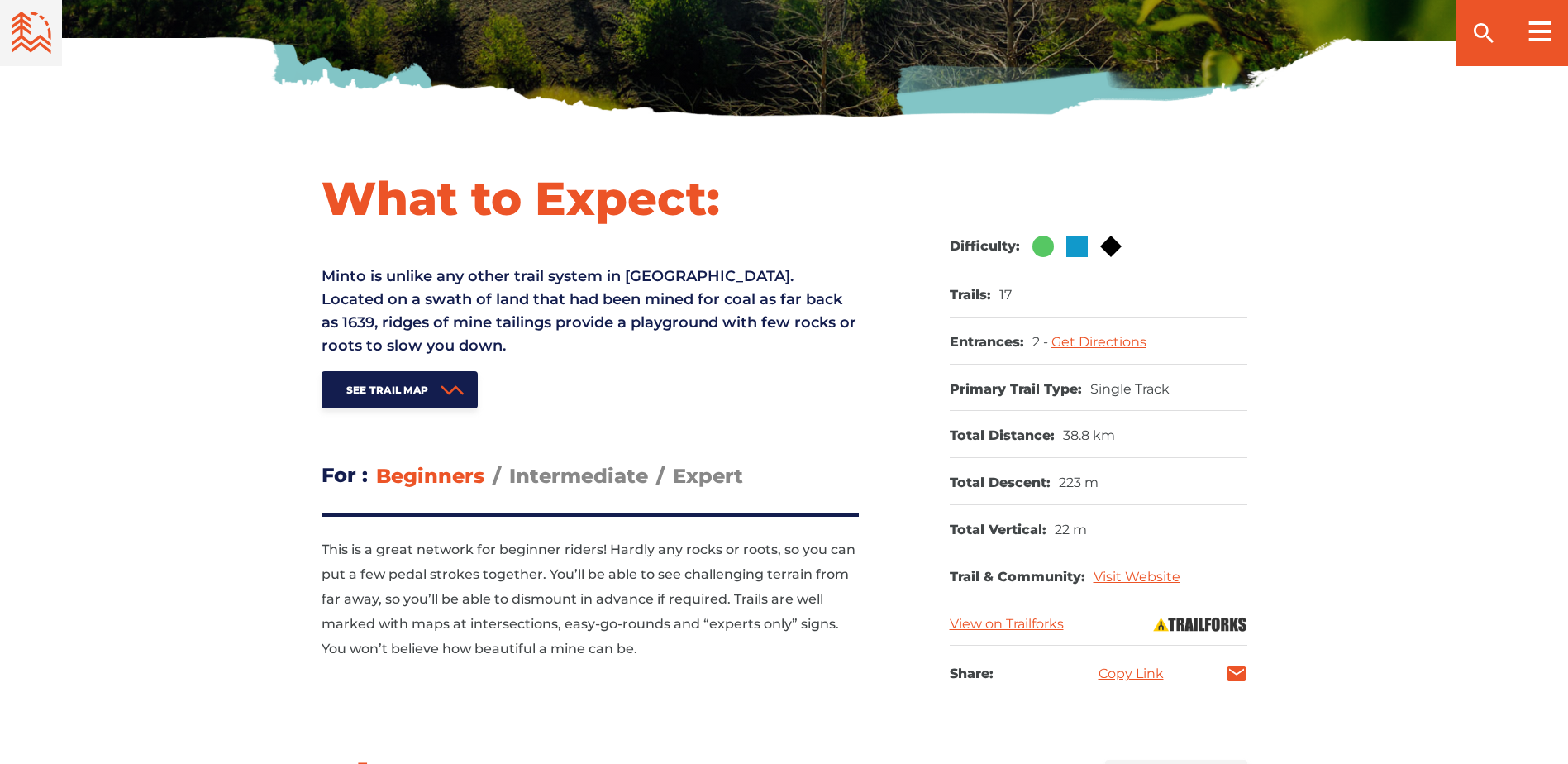
scroll to position [248, 0]
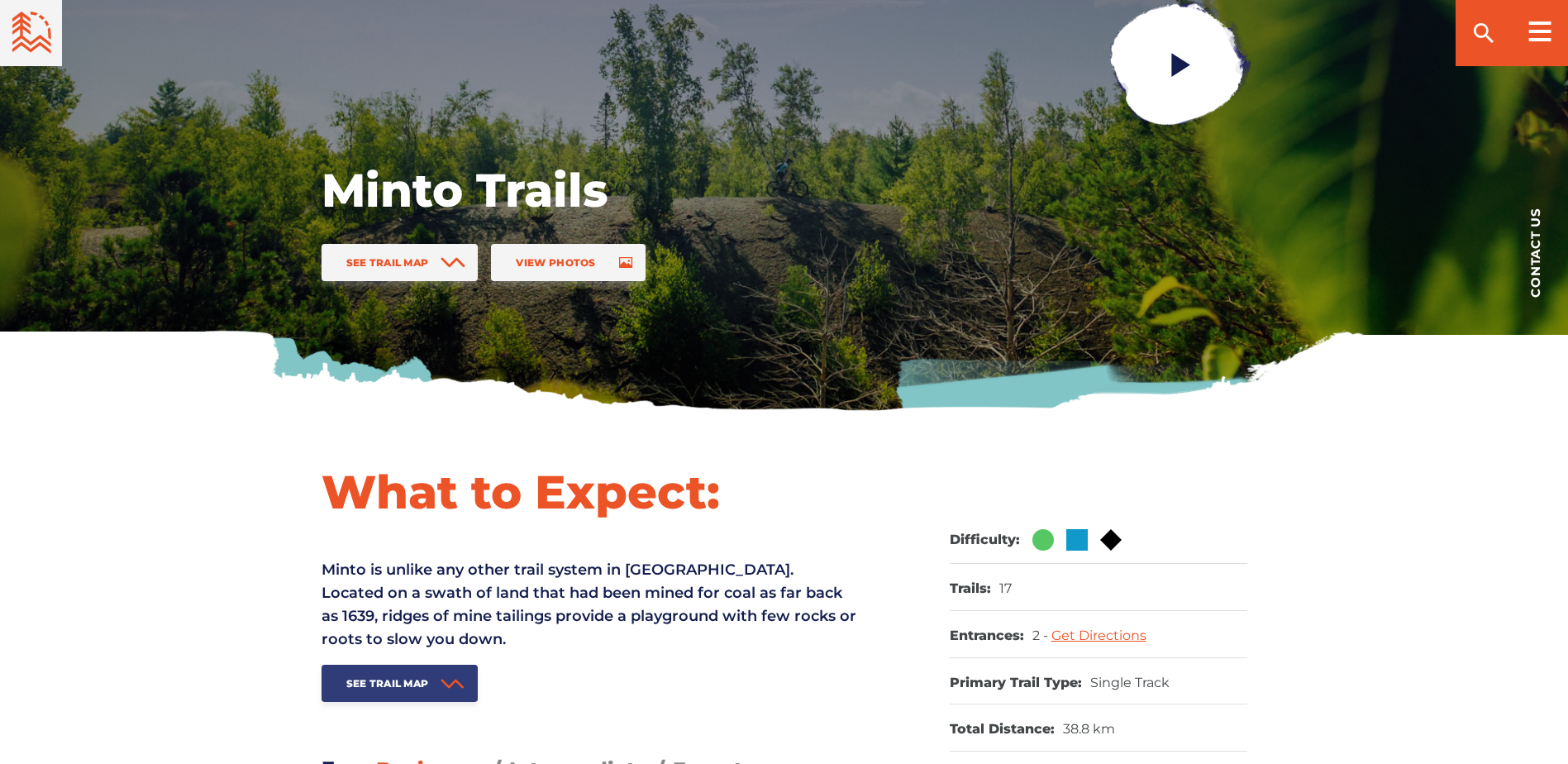
click at [413, 690] on span "See Trail Map" at bounding box center [388, 683] width 83 height 13
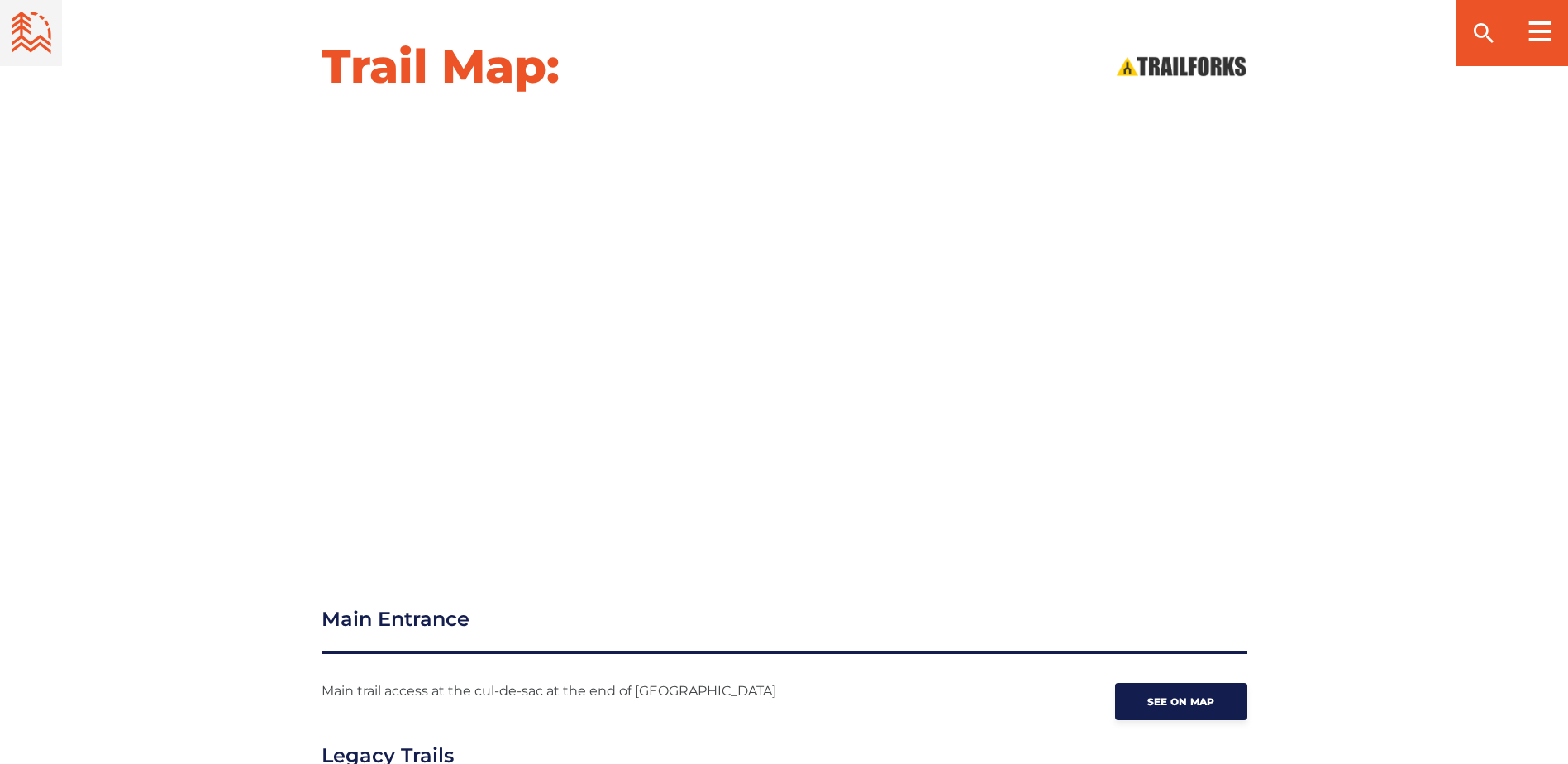
scroll to position [1719, 0]
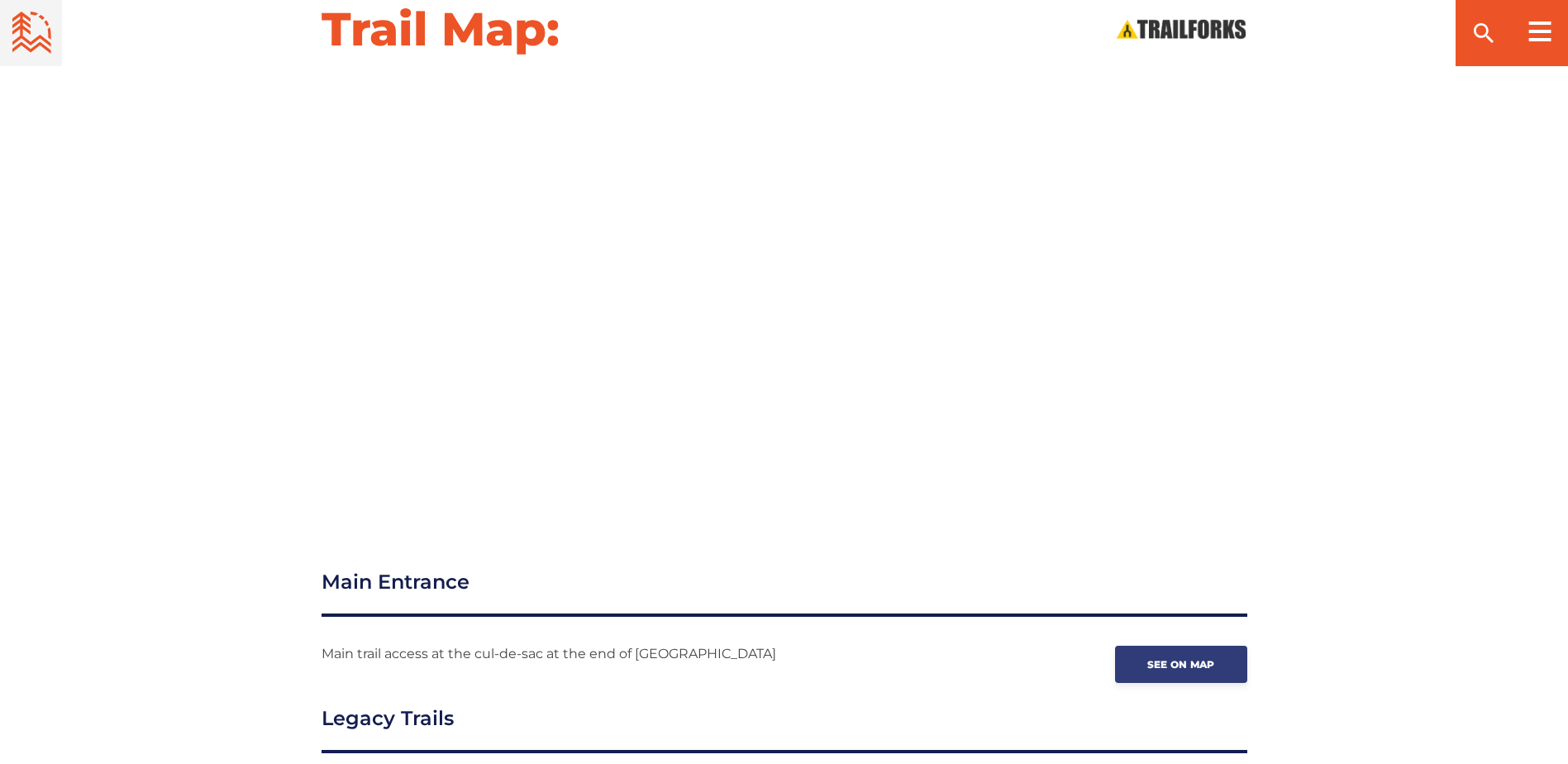
click at [1158, 680] on link "See on map" at bounding box center [1180, 664] width 132 height 37
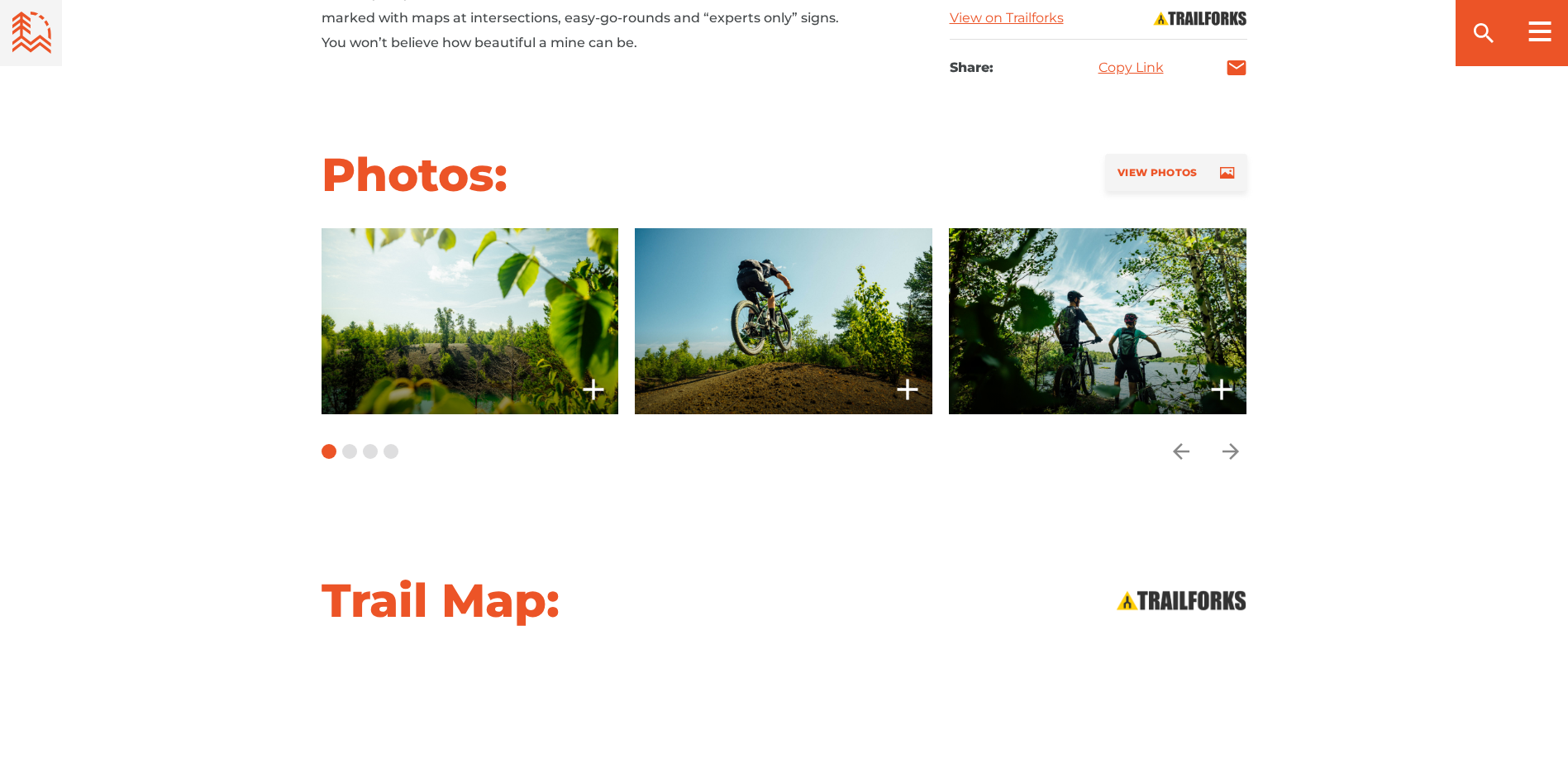
scroll to position [892, 0]
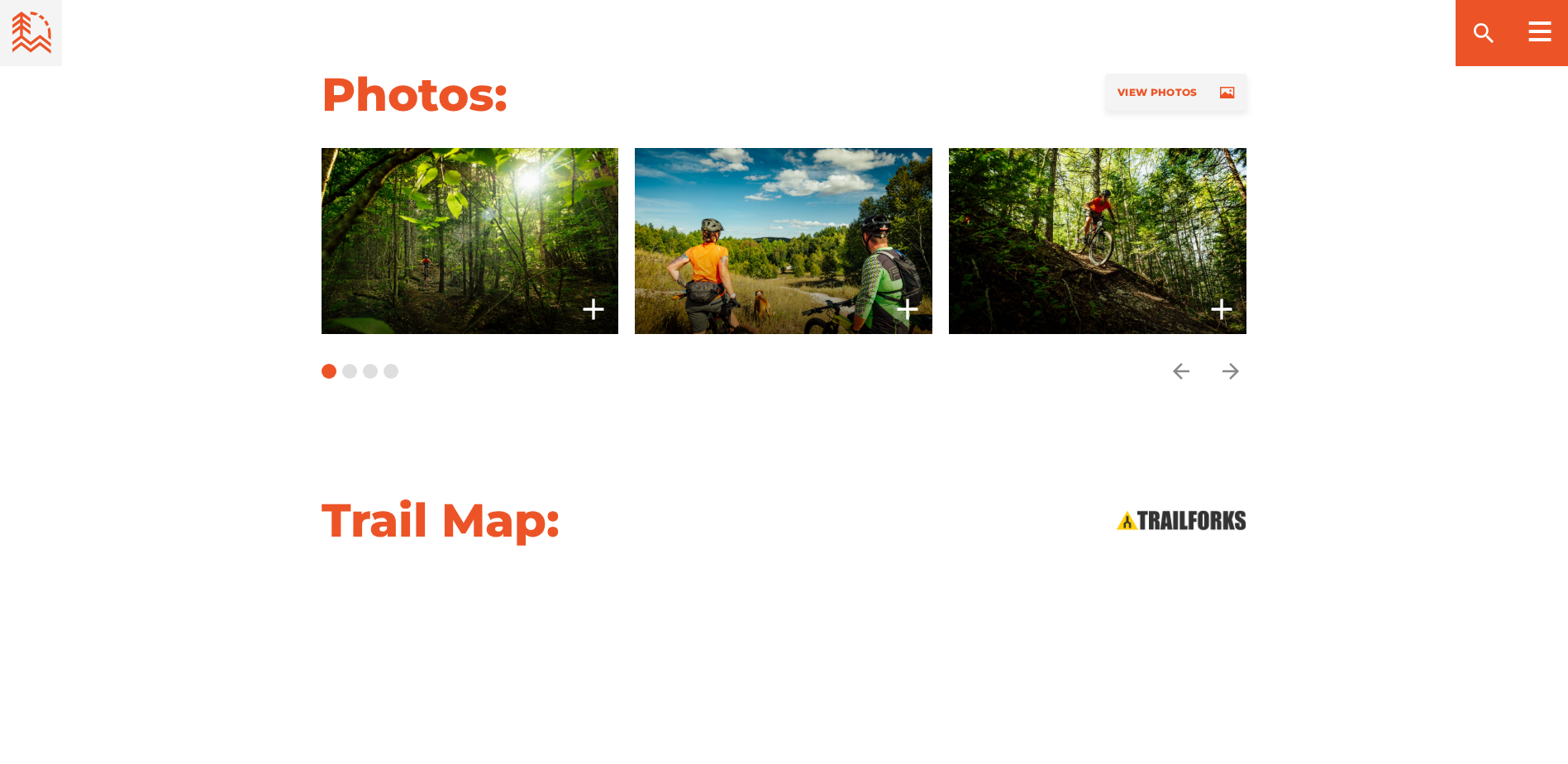
scroll to position [1571, 0]
